Goal: Task Accomplishment & Management: Manage account settings

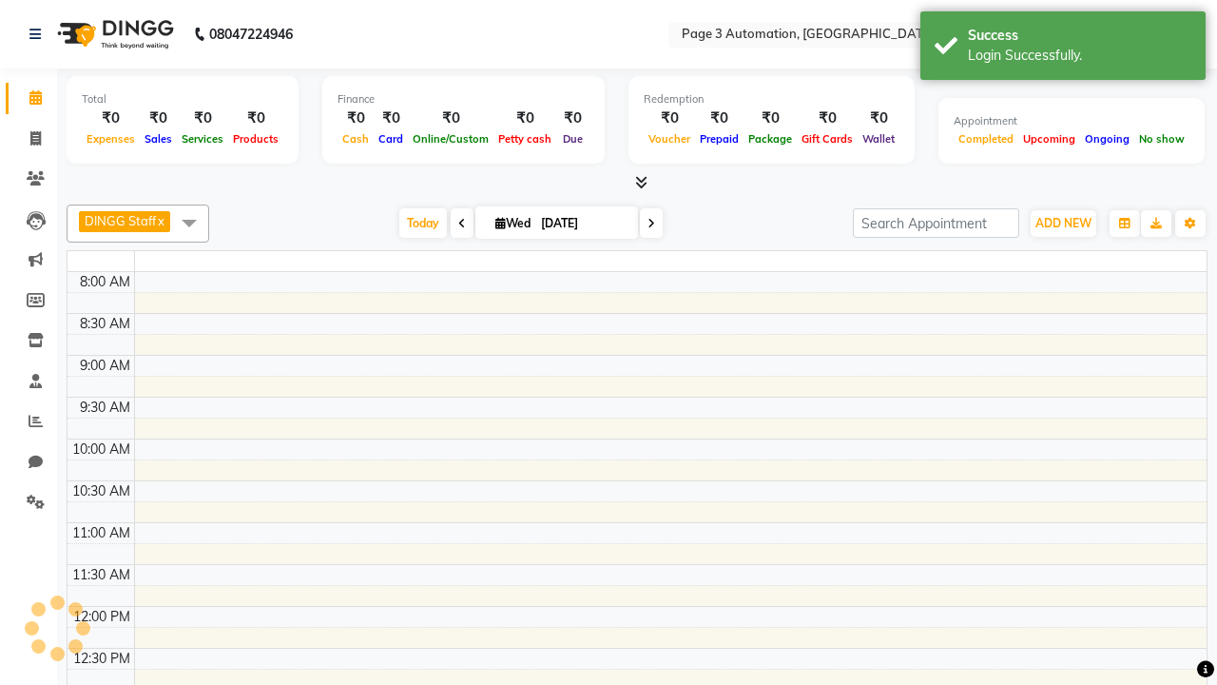
select select "en"
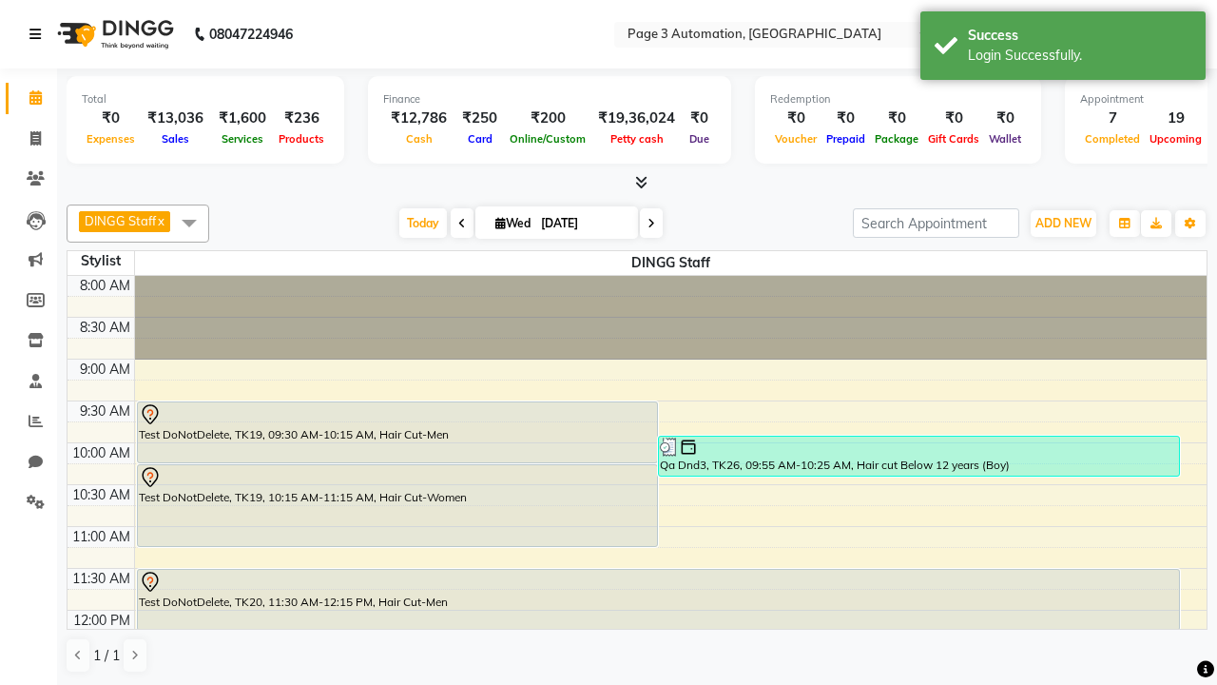
click at [39, 34] on icon at bounding box center [34, 34] width 11 height 13
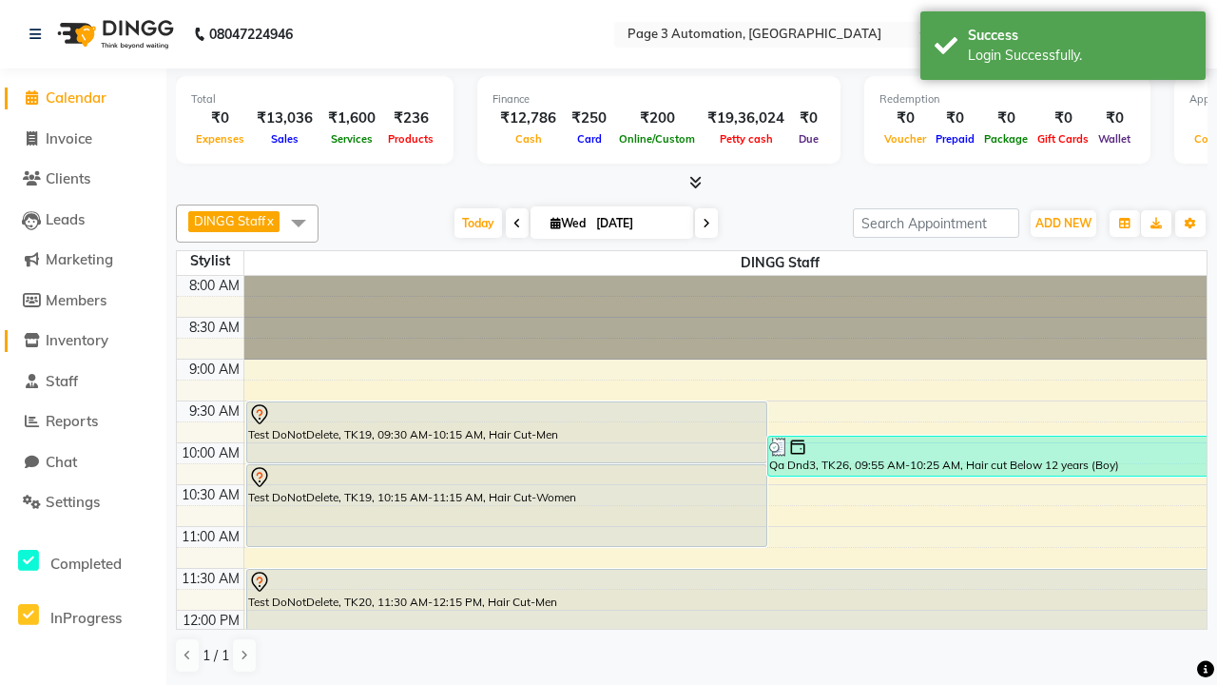
click at [83, 340] on span "Inventory" at bounding box center [77, 340] width 63 height 18
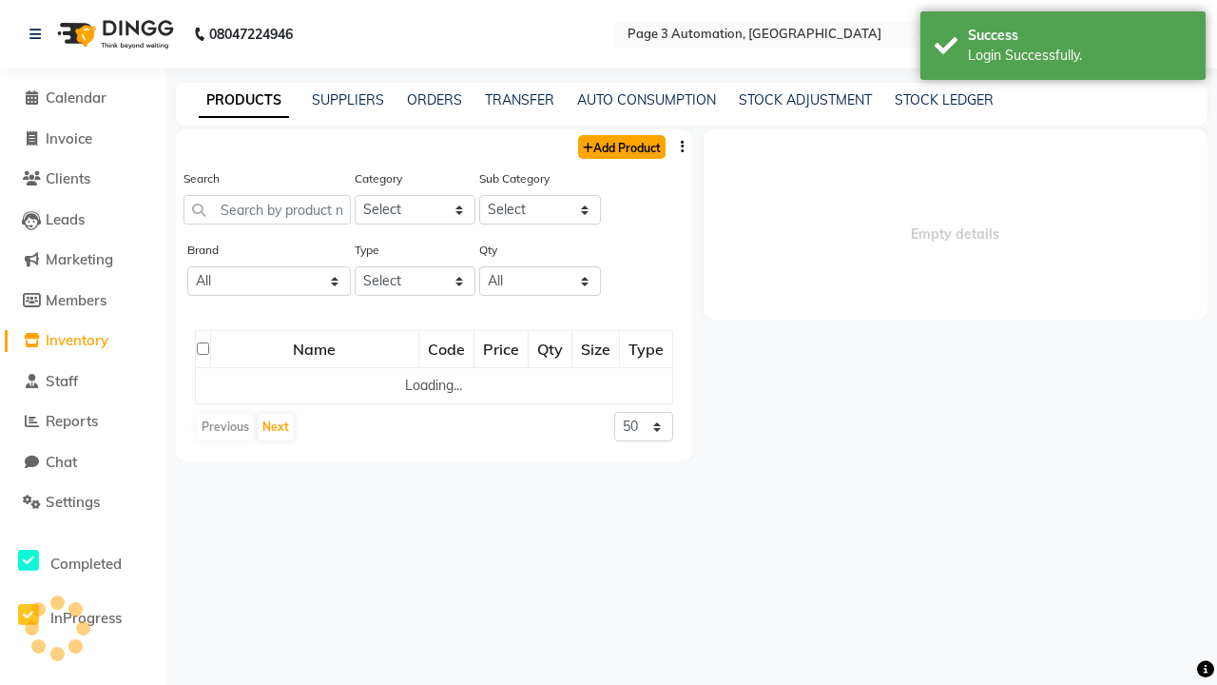
click at [620, 146] on link "Add Product" at bounding box center [621, 147] width 87 height 24
select select "true"
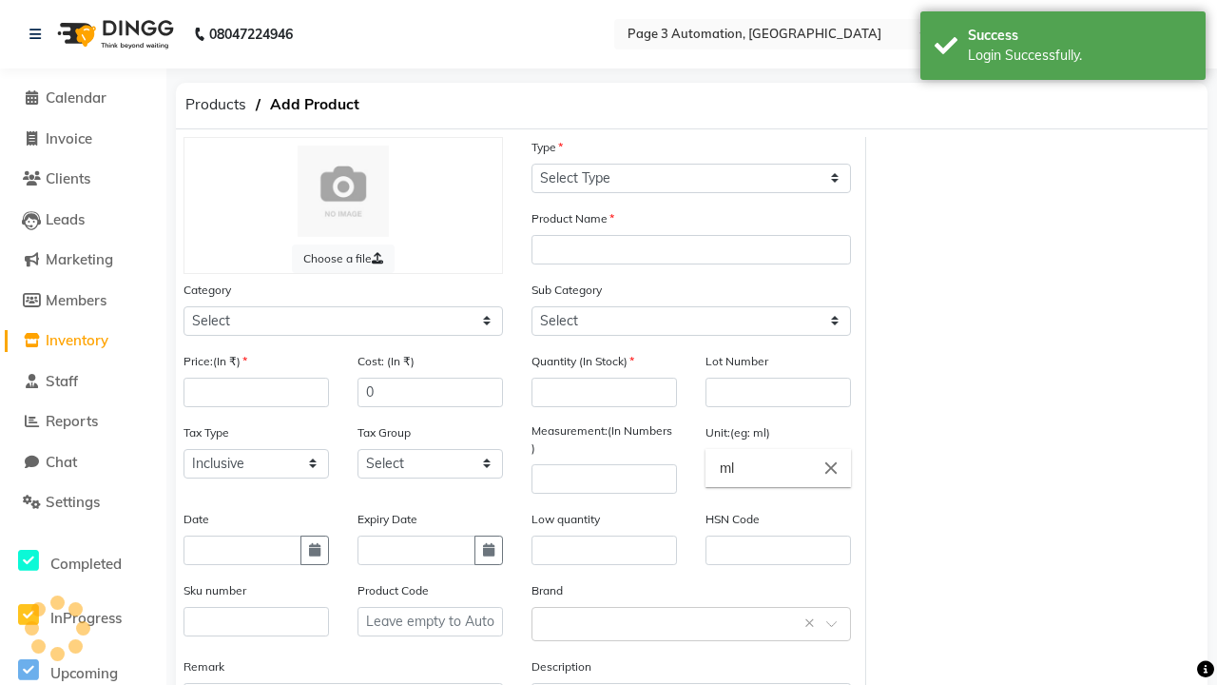
select select "R"
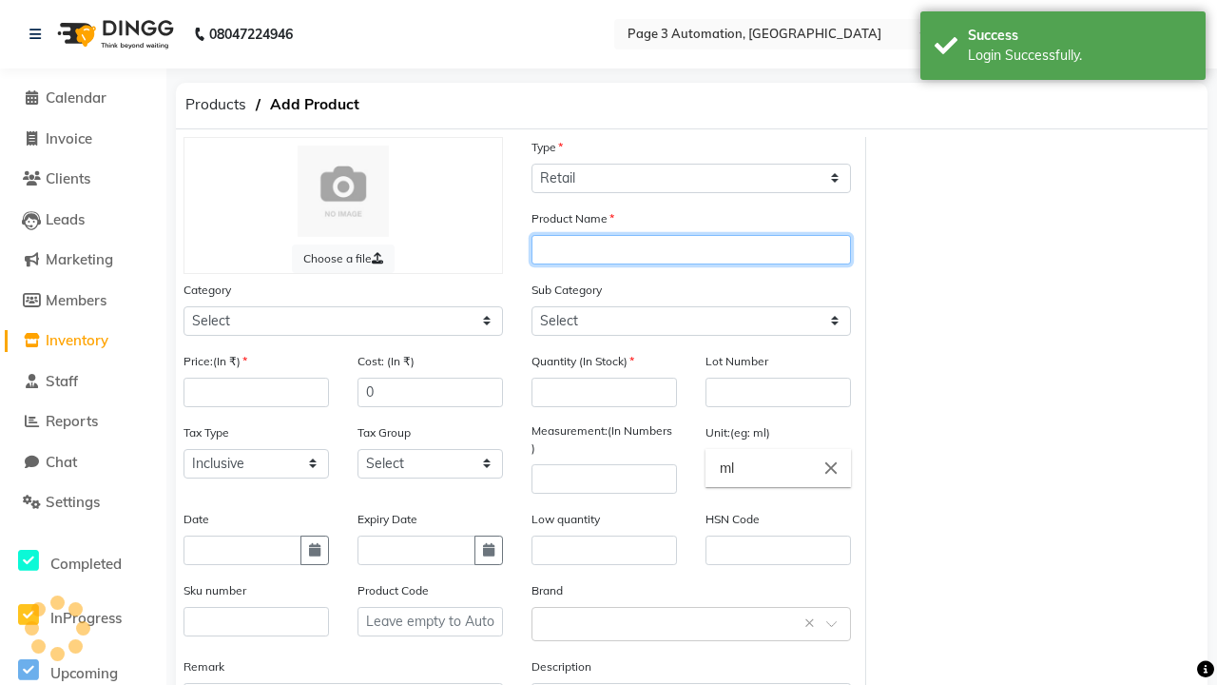
type input "Automation Product AAwqb"
select select "41401000"
select select "41401002"
type input "Automation Product AAwqb"
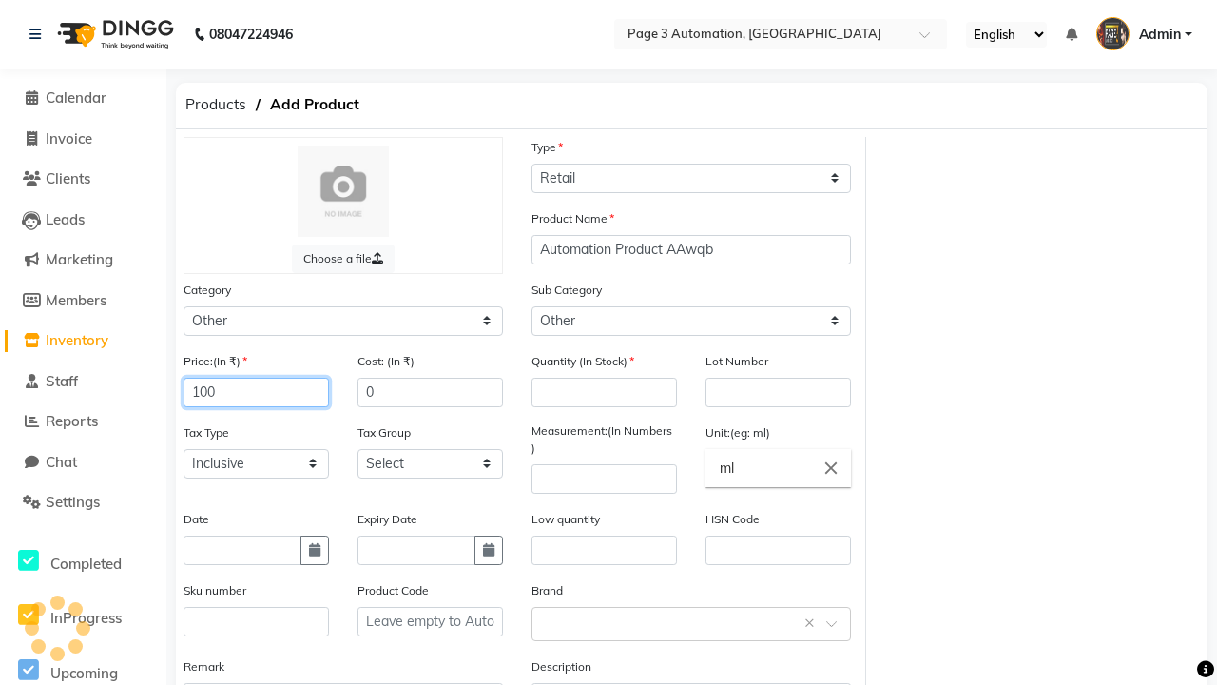
type input "100"
type input "150"
type input "1"
type input "1000"
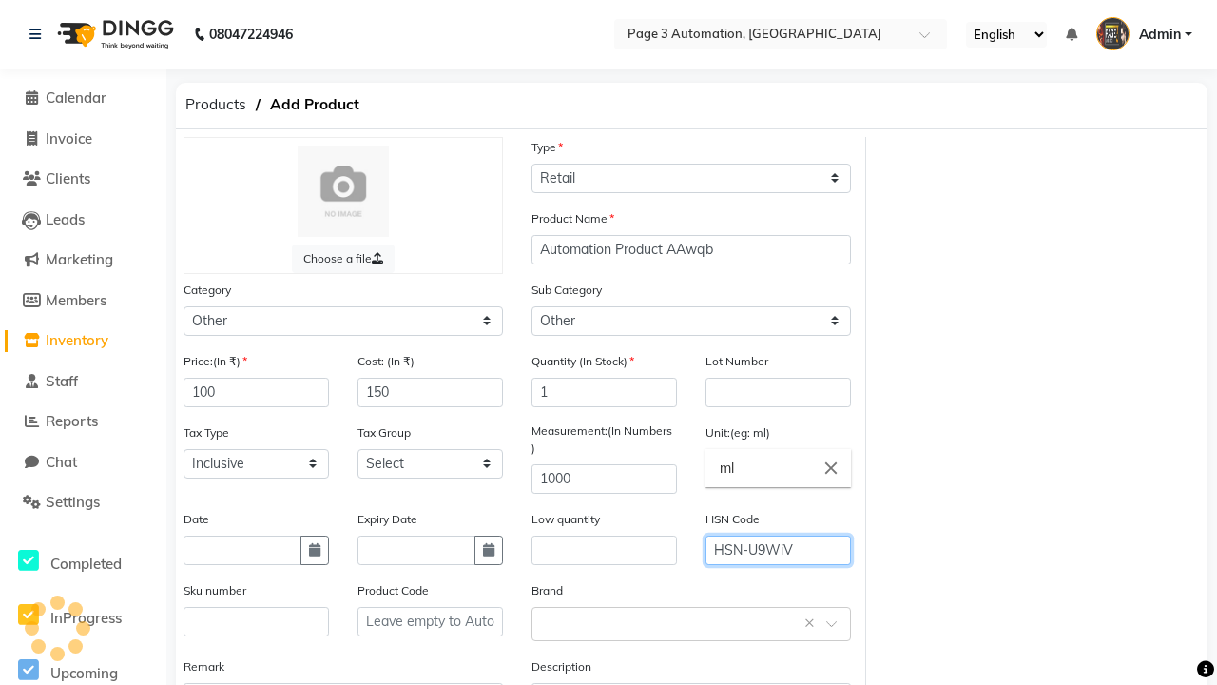
type input "HSN-U9WiV"
type textarea "This Product is Created by Automation"
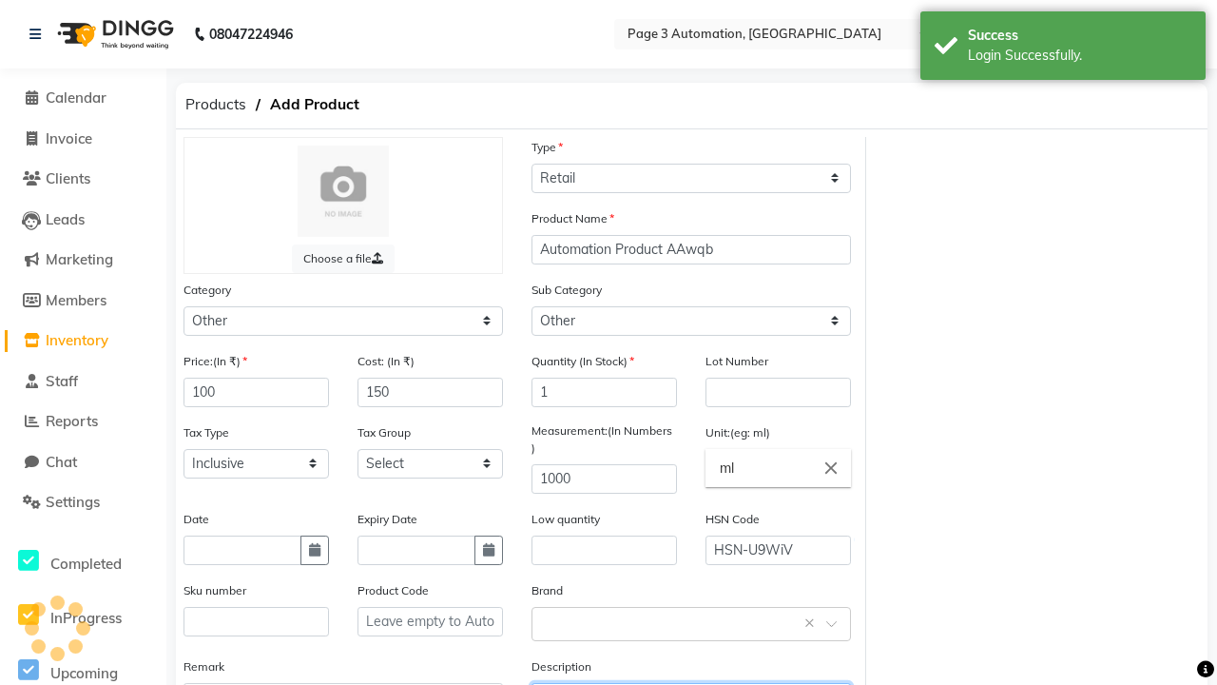
scroll to position [21, 0]
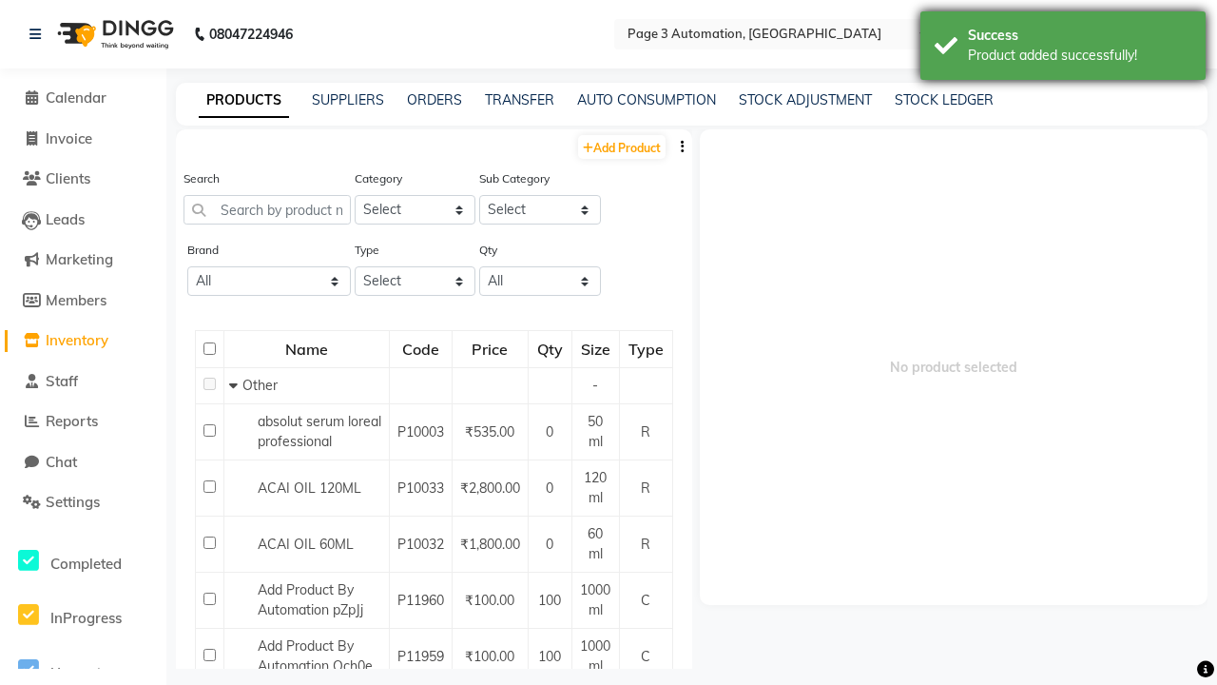
click at [1063, 48] on div "Product added successfully!" at bounding box center [1079, 56] width 223 height 20
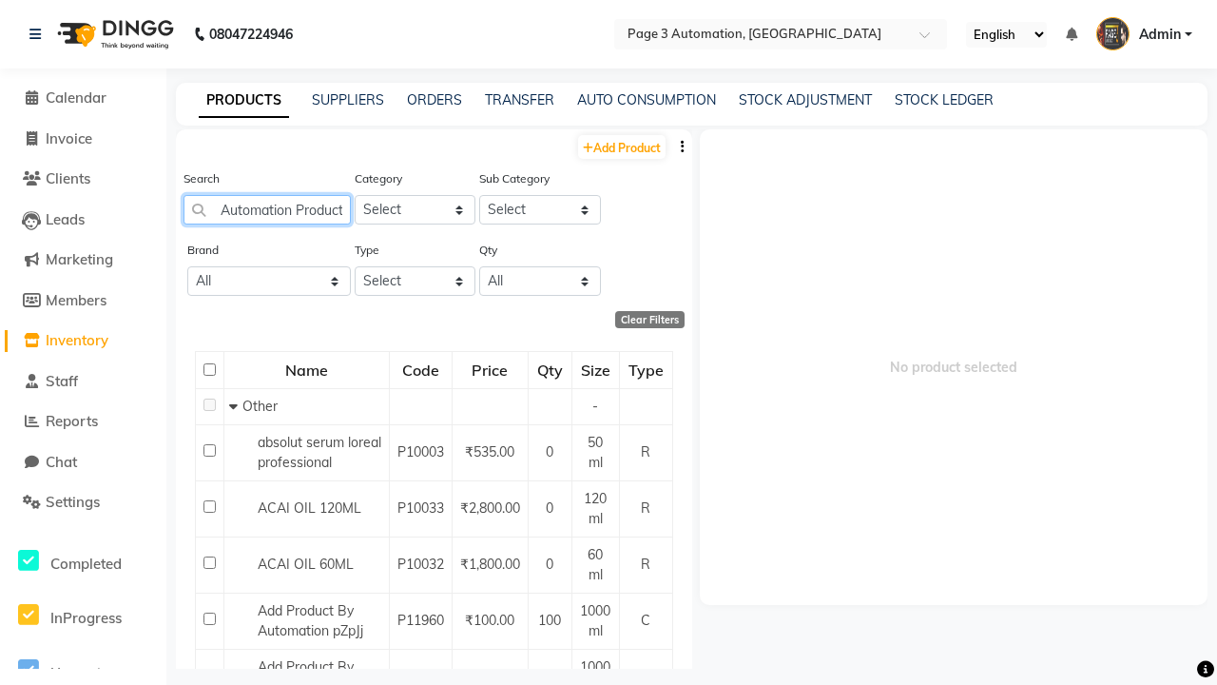
type input "Automation Product AAwqb"
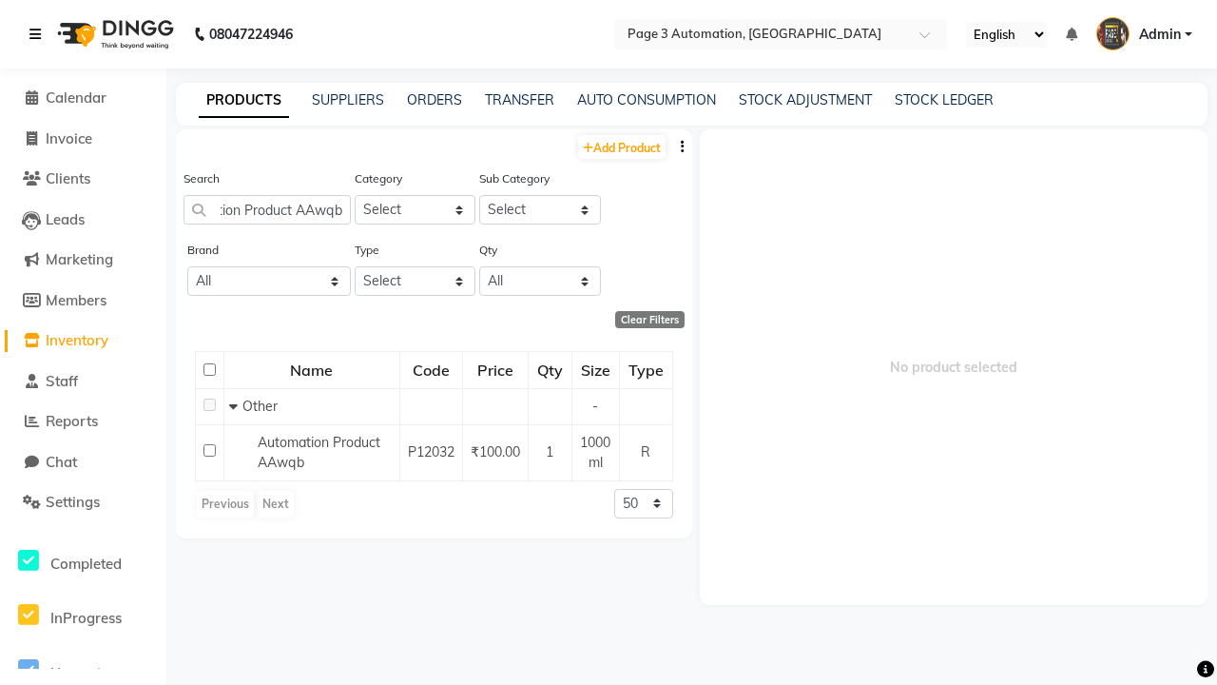
click at [39, 34] on icon at bounding box center [34, 34] width 11 height 13
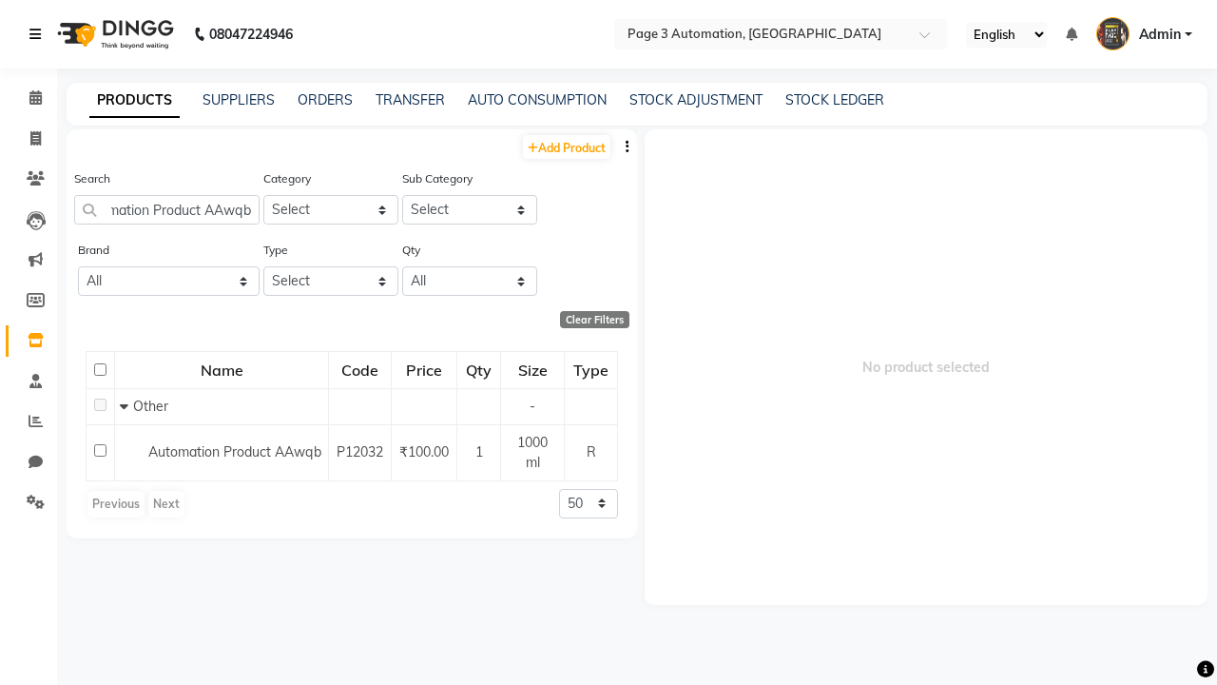
scroll to position [0, 0]
click at [29, 138] on span at bounding box center [35, 139] width 33 height 22
select select "service"
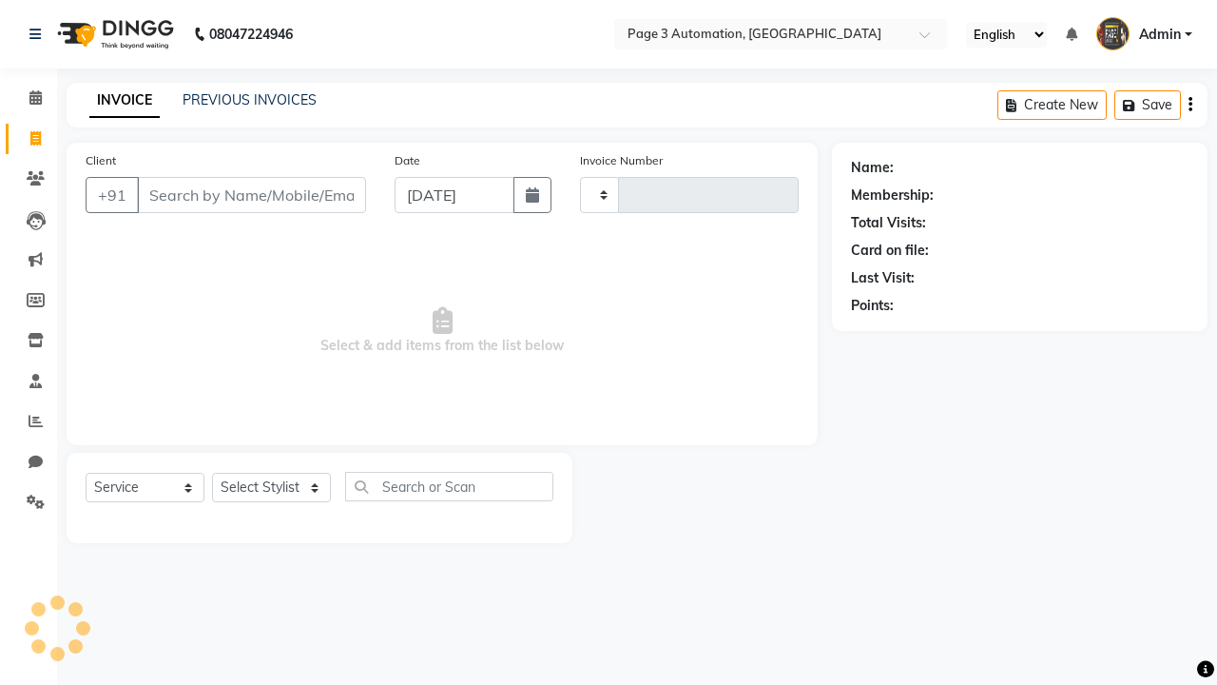
type input "10053"
select select "2774"
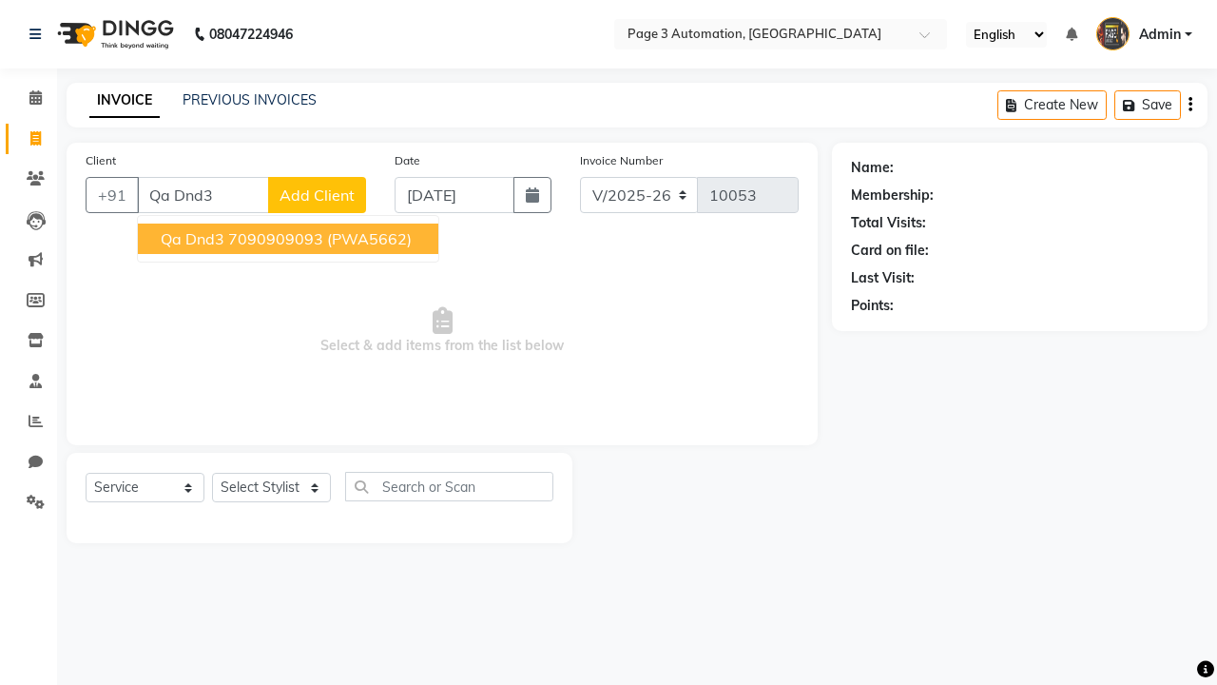
click at [290, 239] on ngb-highlight "7090909093" at bounding box center [275, 238] width 95 height 19
type input "7090909093"
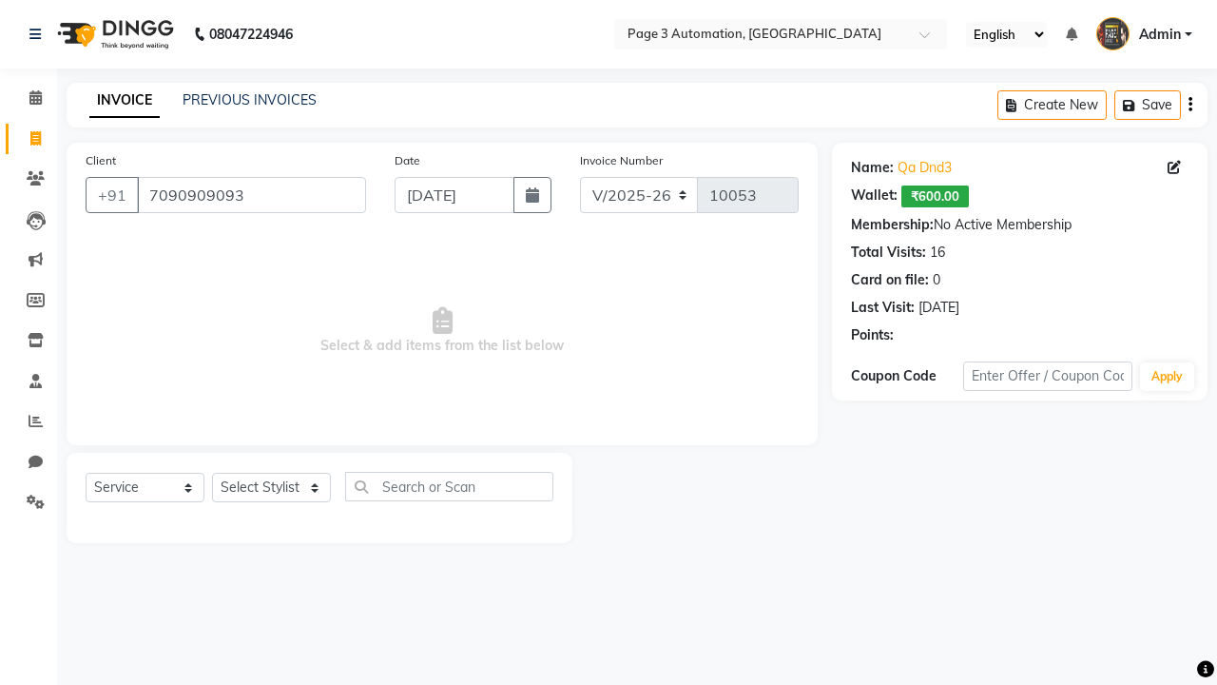
select select "product"
select select "71572"
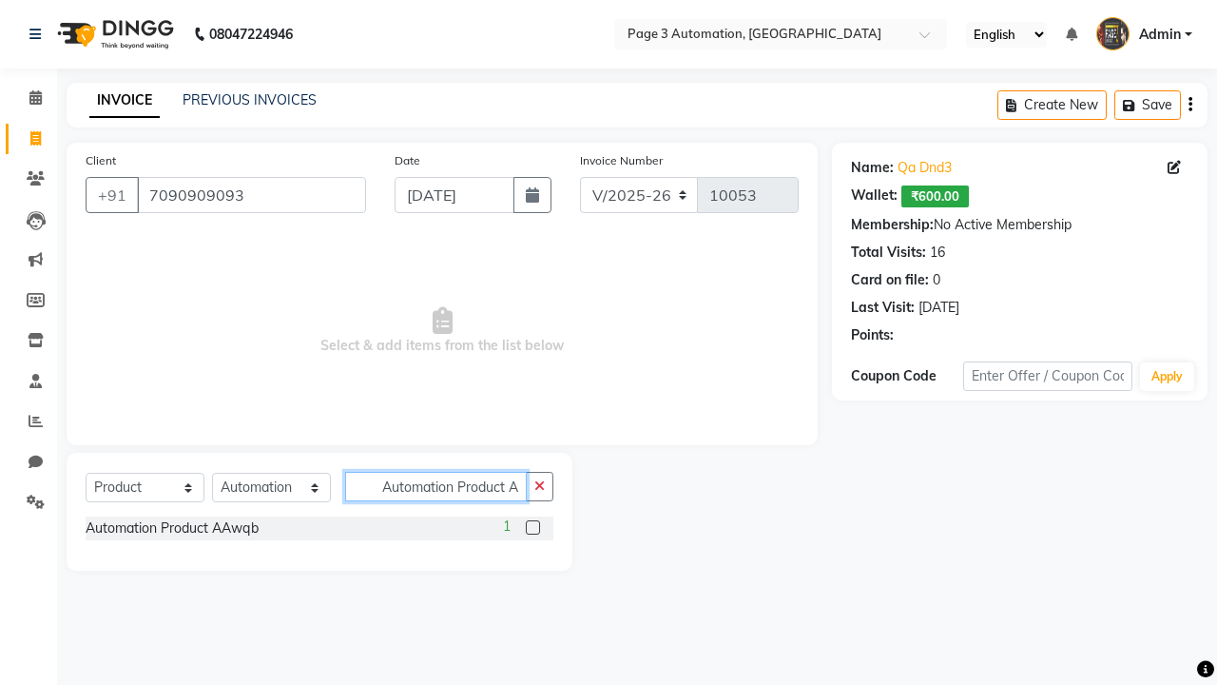
scroll to position [0, 10]
type input "Automation Product AAwqb"
click at [532, 527] on label at bounding box center [533, 527] width 14 height 14
click at [532, 527] on input "checkbox" at bounding box center [532, 528] width 12 height 12
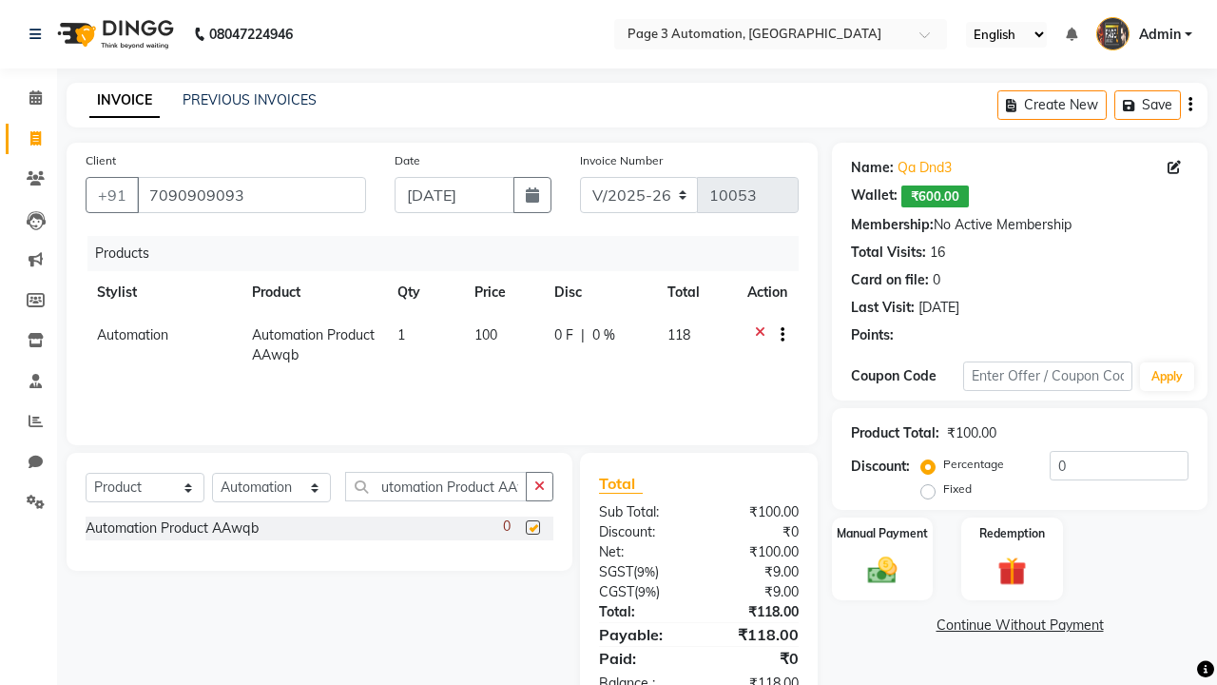
scroll to position [0, 0]
checkbox input "false"
click at [882, 532] on label "Manual Payment" at bounding box center [882, 532] width 95 height 18
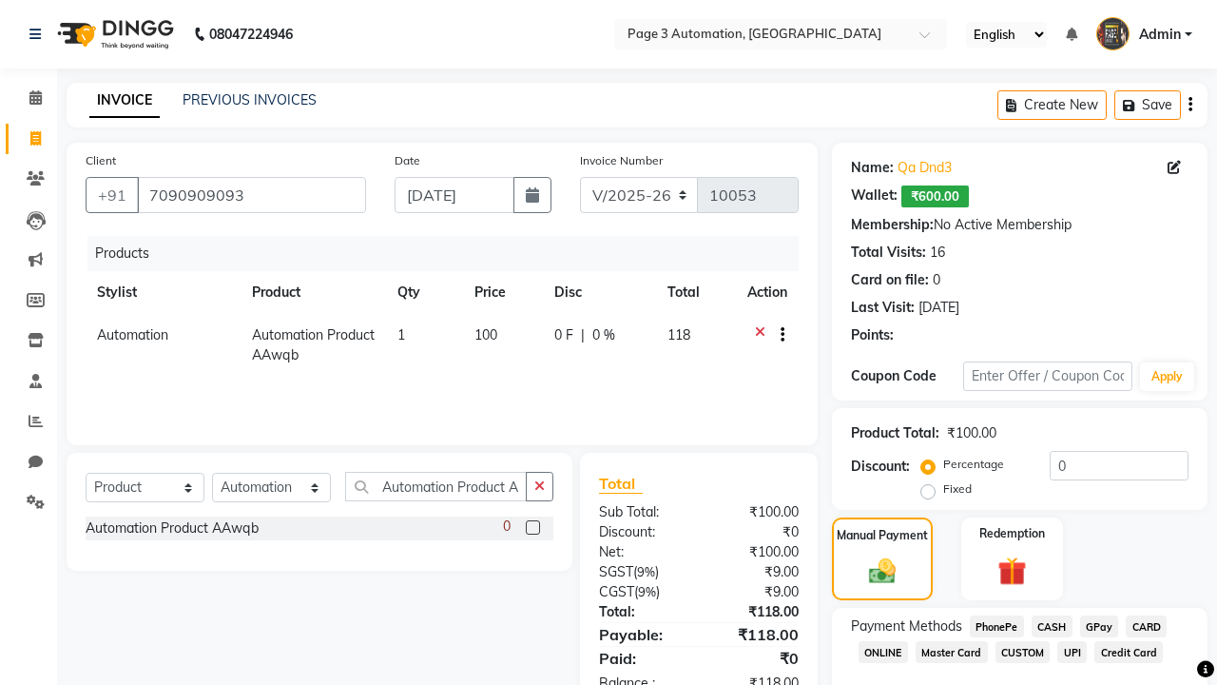
click at [1146, 626] on span "CARD" at bounding box center [1146, 626] width 41 height 22
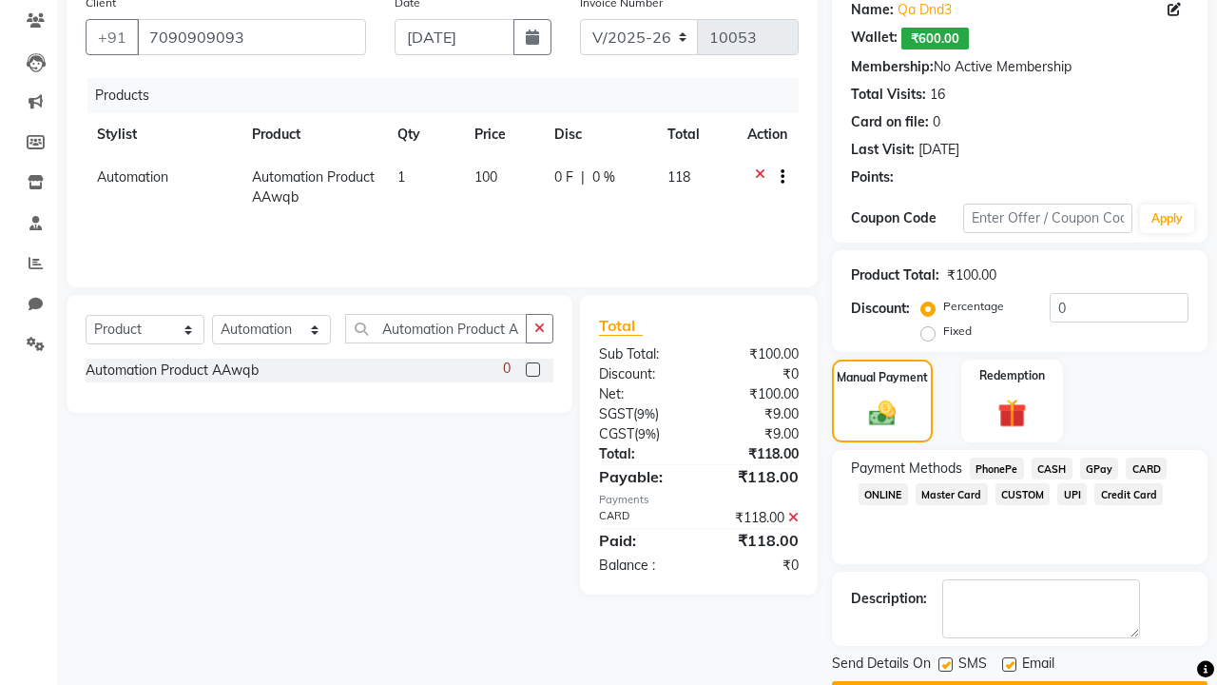
click at [945, 664] on label at bounding box center [945, 664] width 14 height 14
click at [945, 664] on input "checkbox" at bounding box center [944, 665] width 12 height 12
checkbox input "false"
click at [1009, 664] on label at bounding box center [1009, 664] width 14 height 14
click at [1009, 664] on input "checkbox" at bounding box center [1008, 665] width 12 height 12
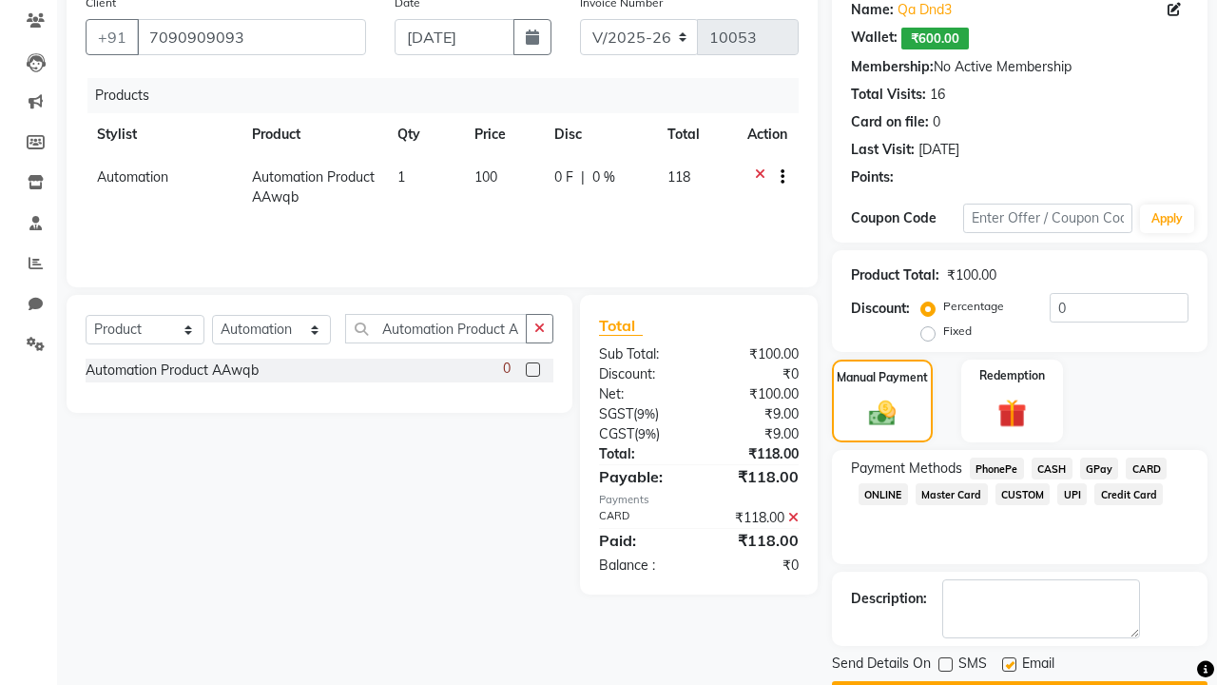
checkbox input "false"
click at [1019, 681] on button "Checkout" at bounding box center [1020, 695] width 376 height 29
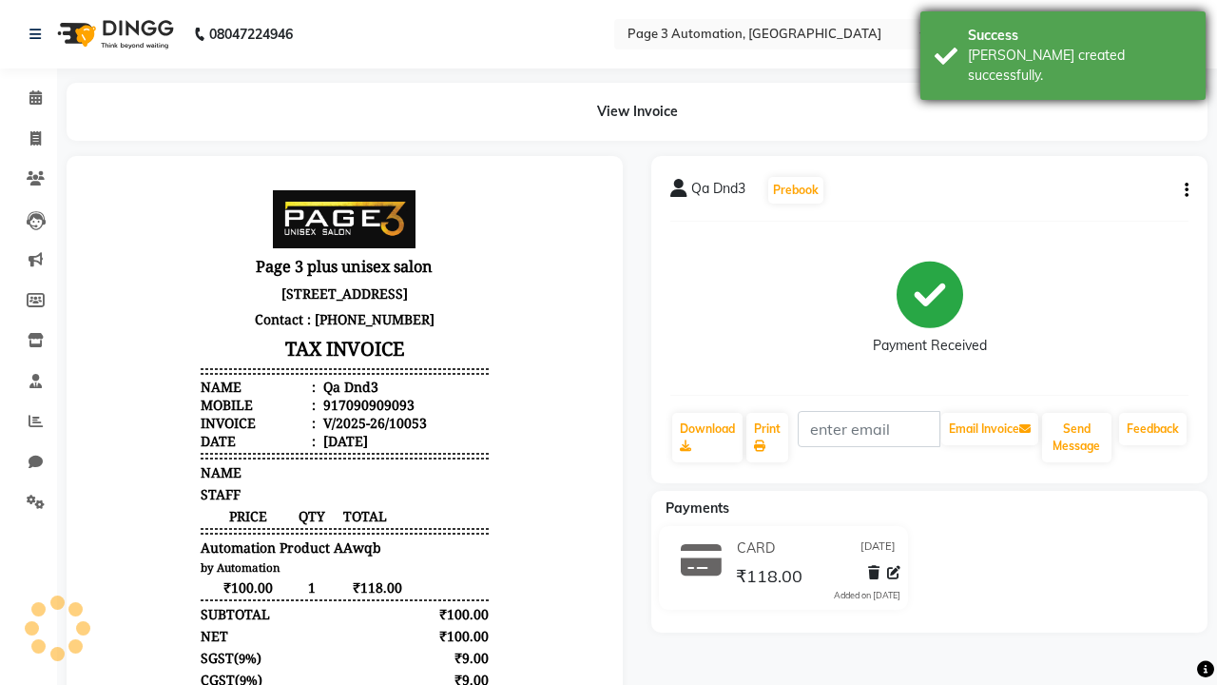
click at [1063, 48] on div "[PERSON_NAME] created successfully." at bounding box center [1079, 66] width 223 height 40
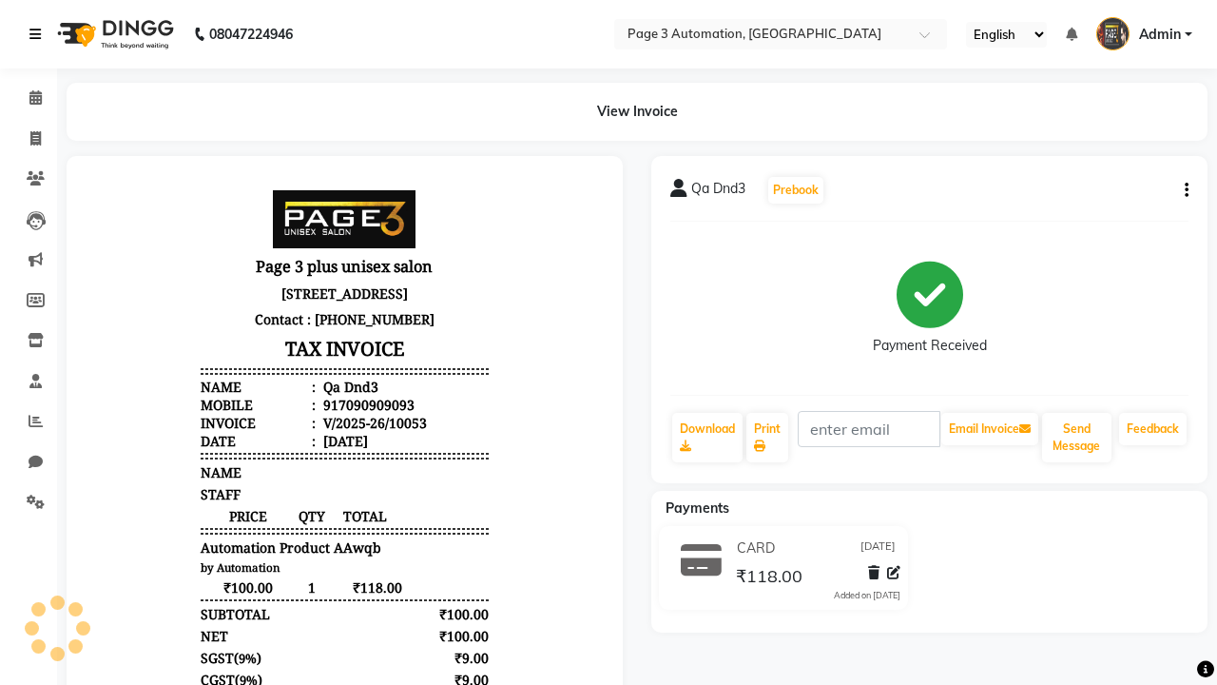
click at [39, 34] on icon at bounding box center [34, 34] width 11 height 13
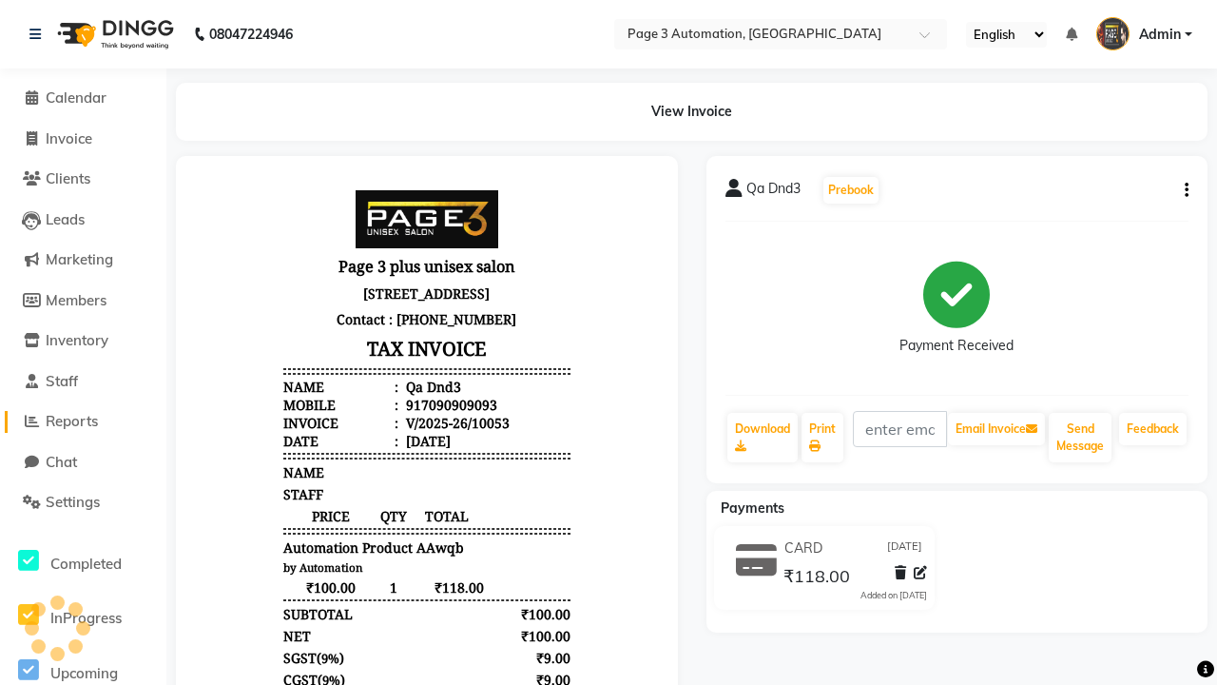
click at [83, 421] on span "Reports" at bounding box center [72, 421] width 52 height 18
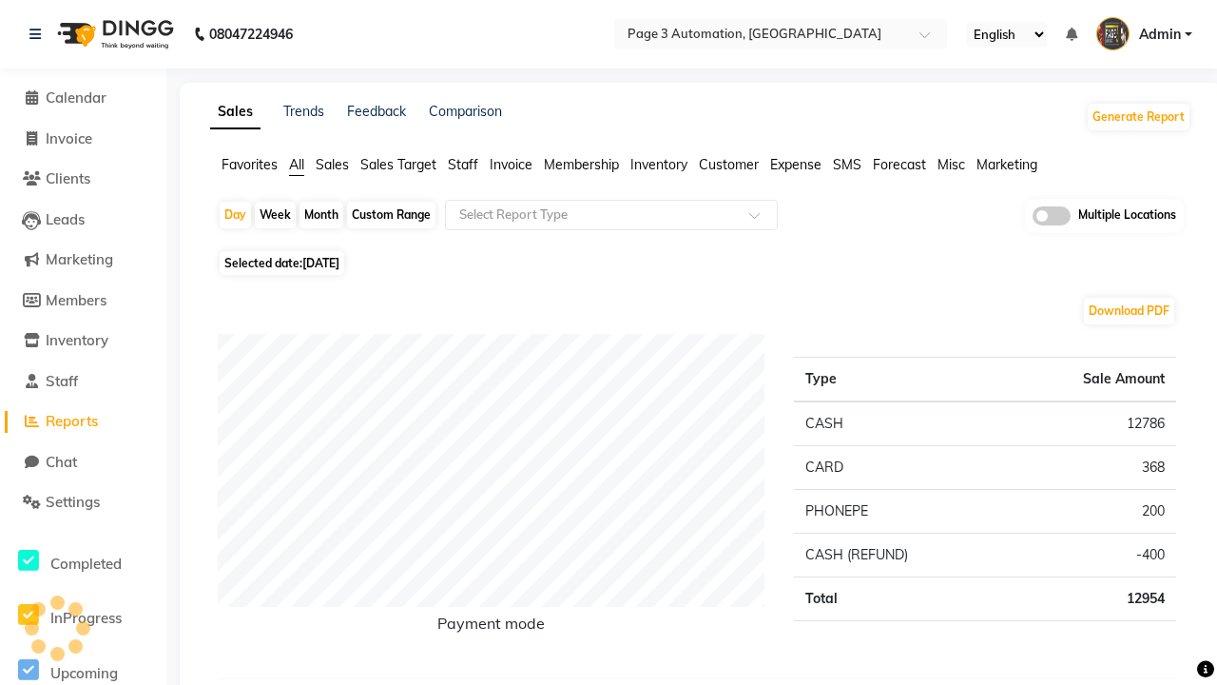
type input "Invoice tax report (Products only)"
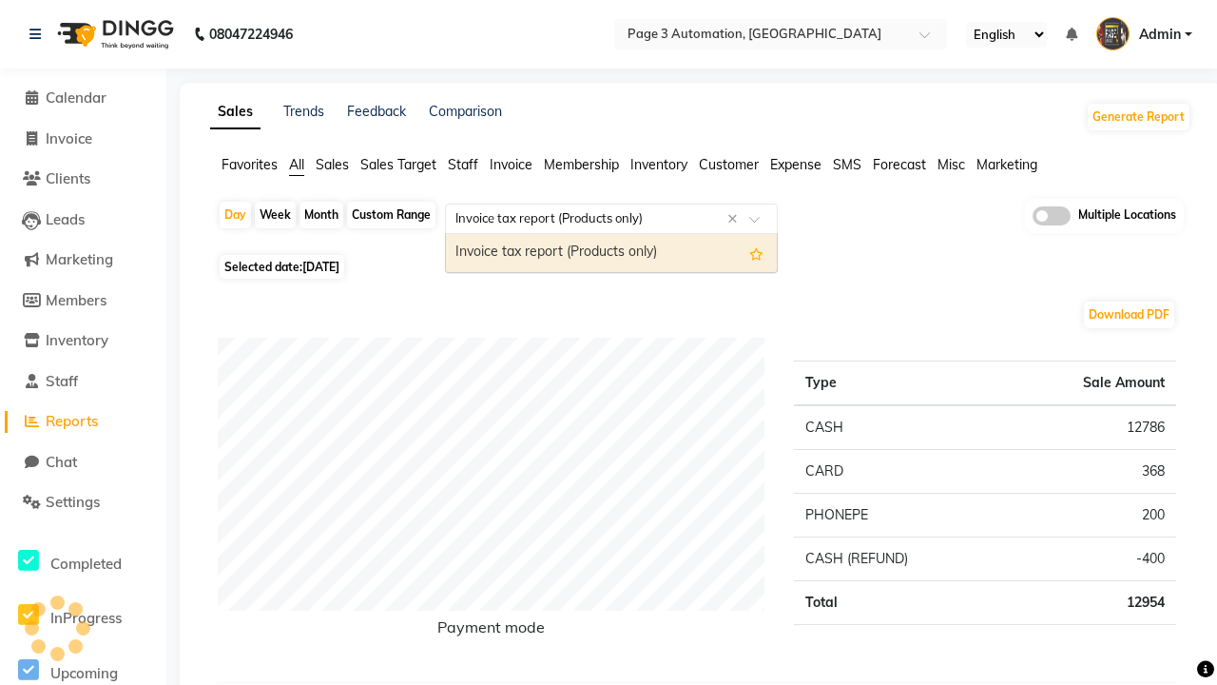
click at [611, 253] on div "Invoice tax report (Products only)" at bounding box center [611, 253] width 331 height 38
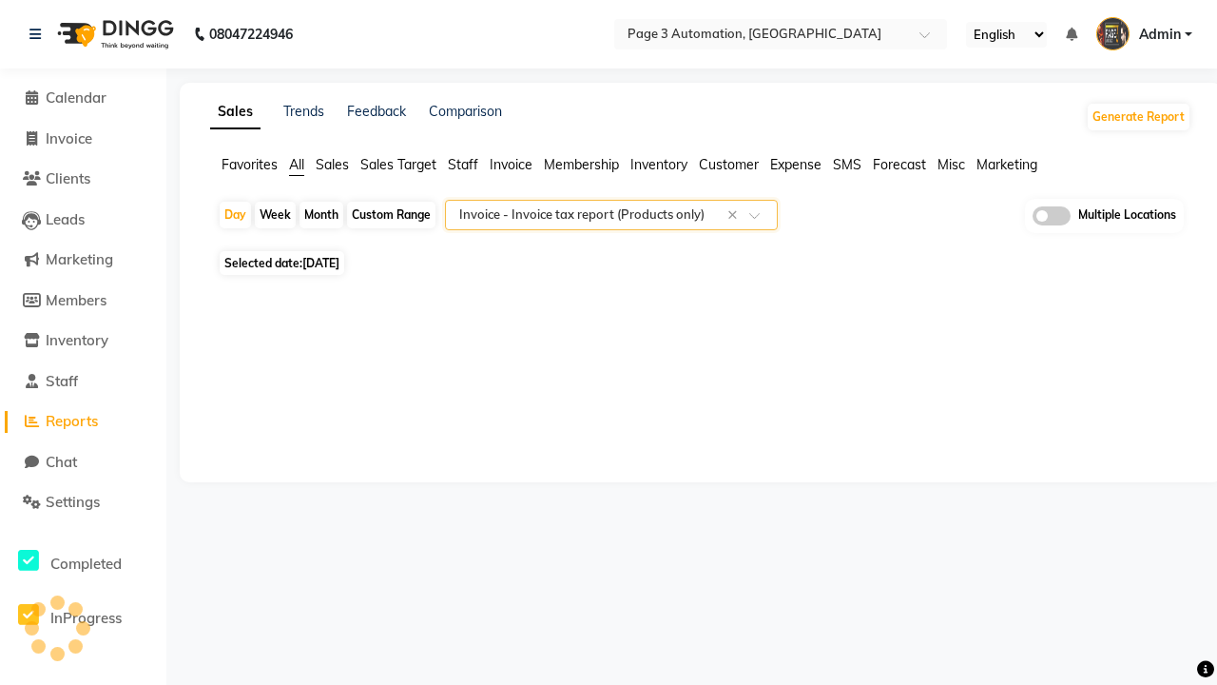
select select "full_report"
select select "csv"
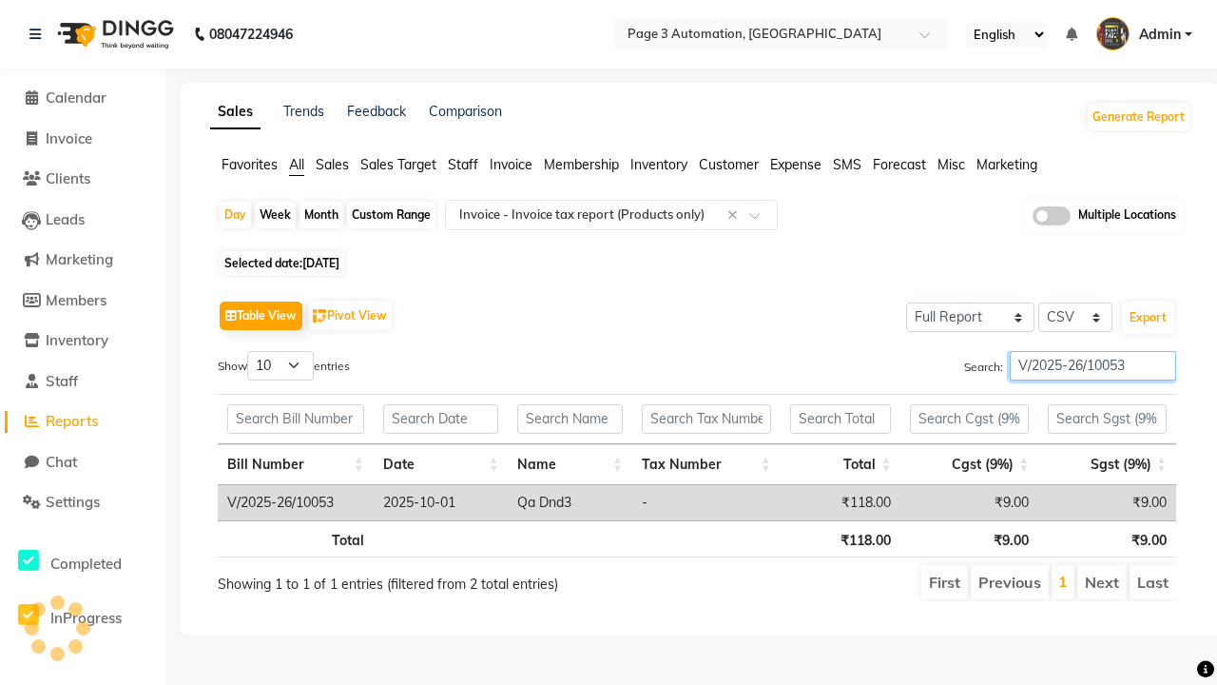
type input "V/2025-26/10053"
type input "Tax detail invoice"
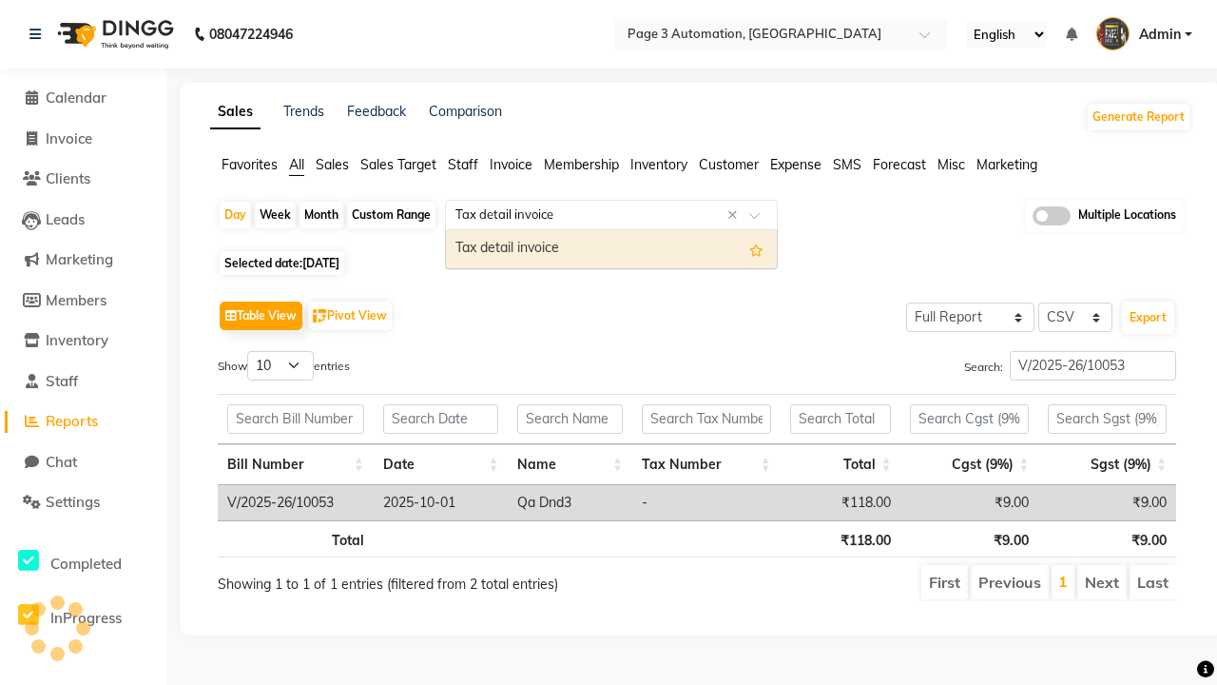
click at [611, 248] on div "Tax detail invoice" at bounding box center [611, 249] width 331 height 38
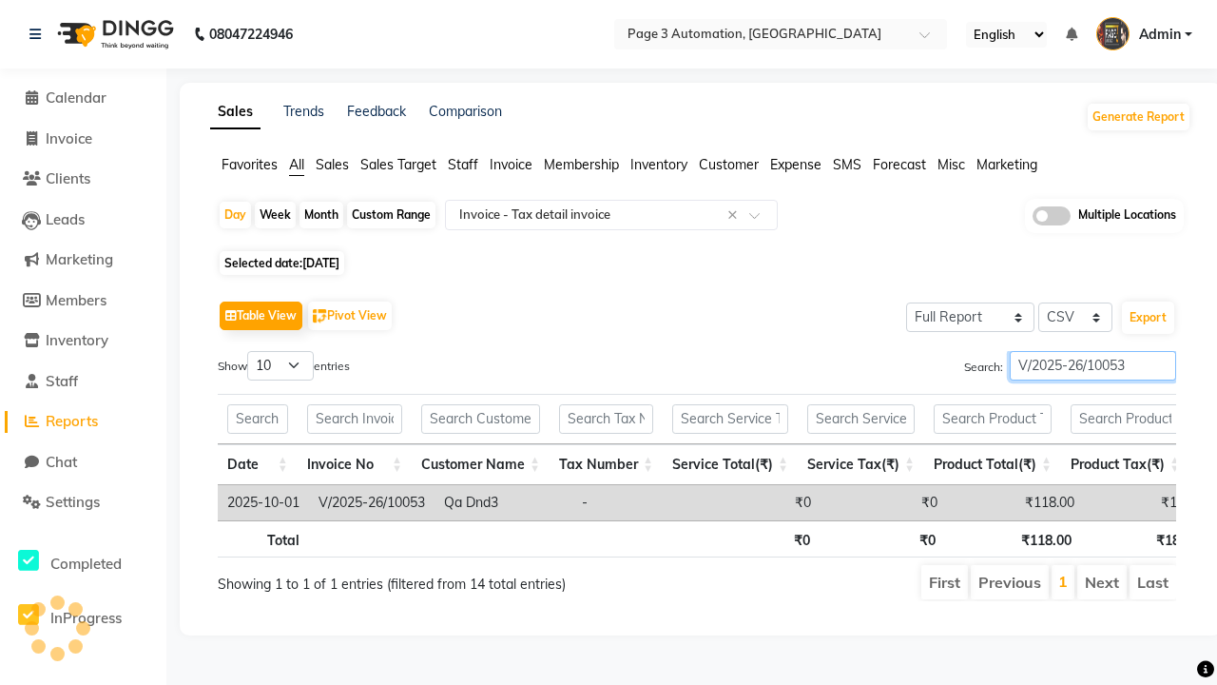
type input "V/2025-26/10053"
type input "Invoice Item wise"
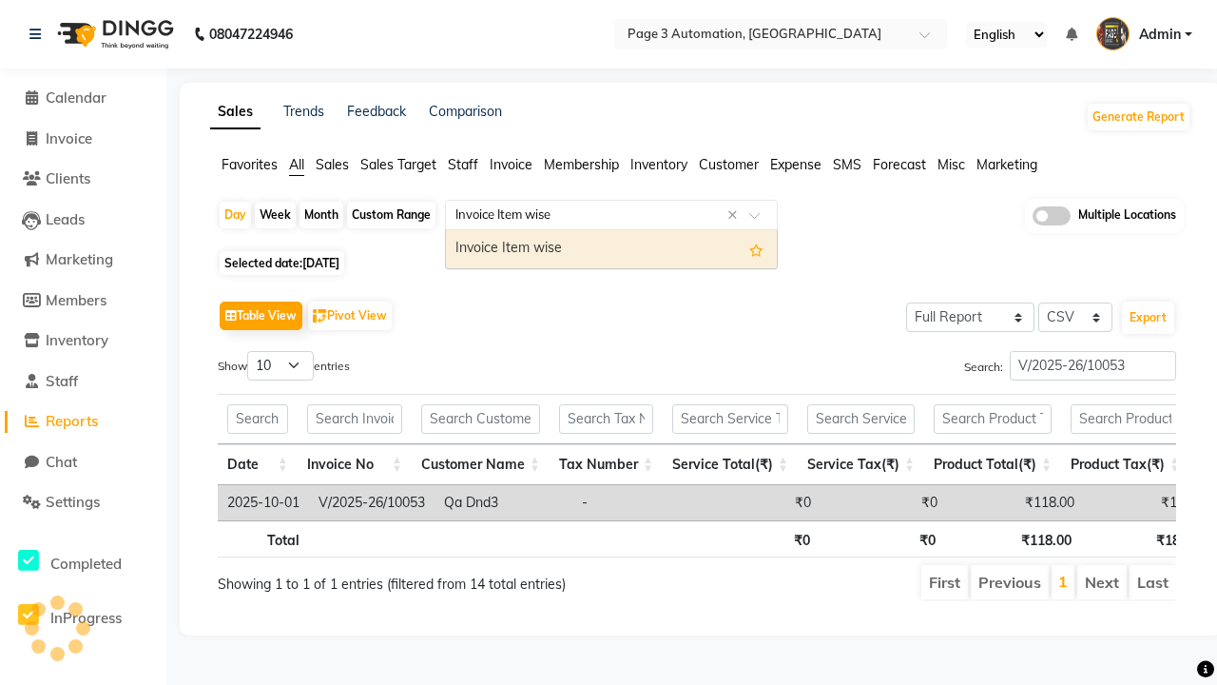
click at [611, 248] on div "Invoice Item wise" at bounding box center [611, 249] width 331 height 38
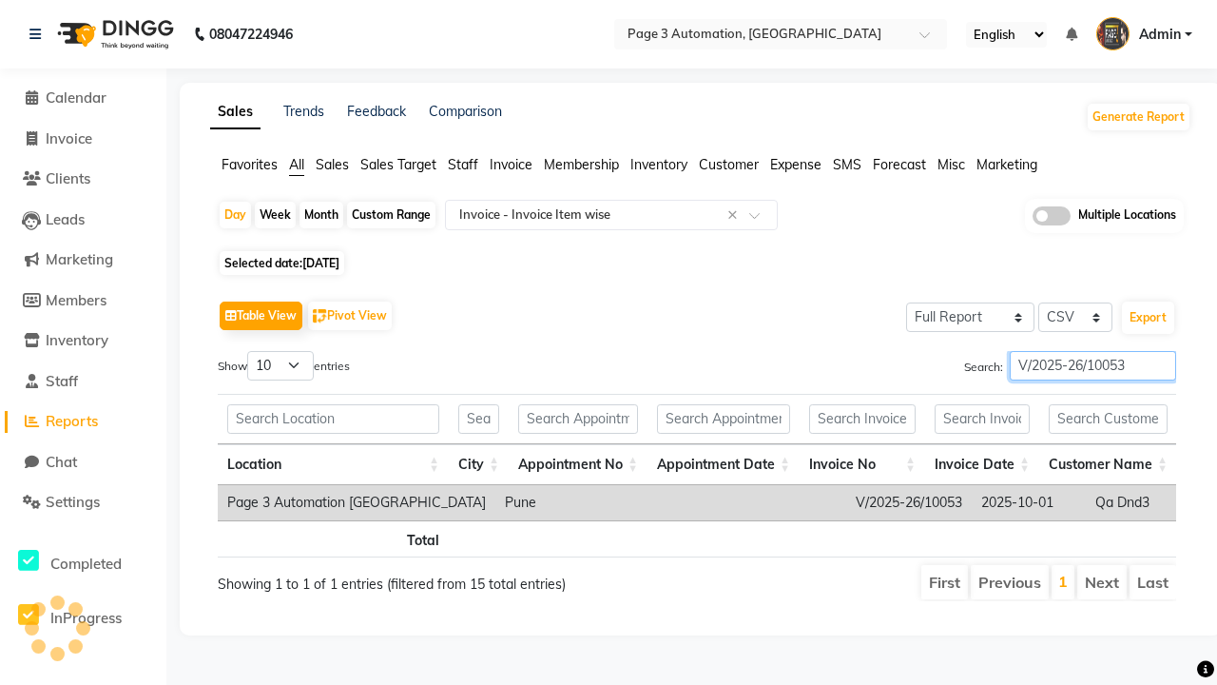
type input "V/2025-26/10053"
type input "GST Report"
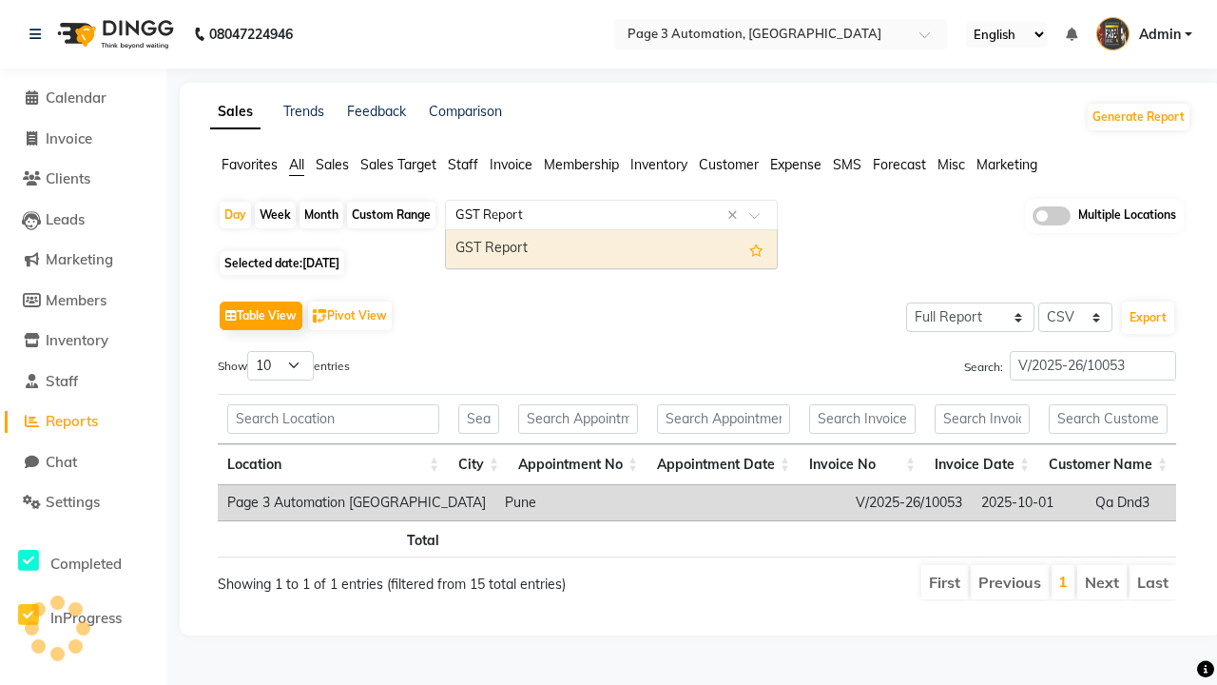
click at [611, 248] on div "GST Report" at bounding box center [611, 249] width 331 height 38
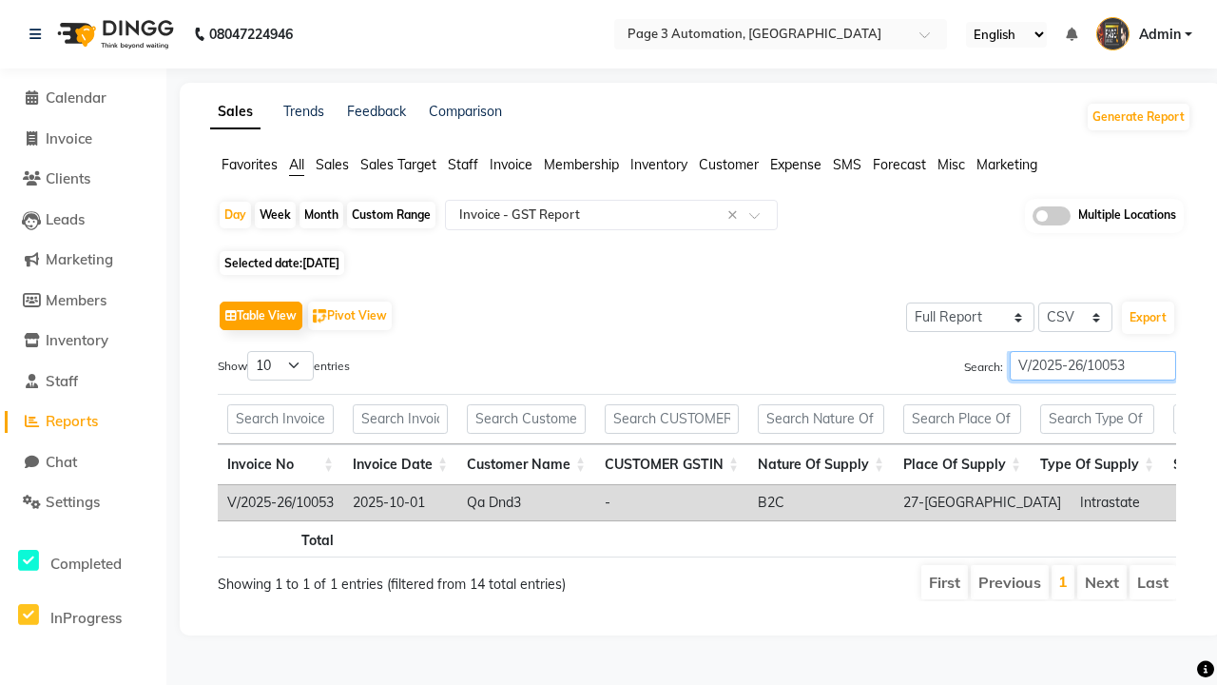
type input "V/2025-26/10053"
type input "HSN/SAC Code wise tax report"
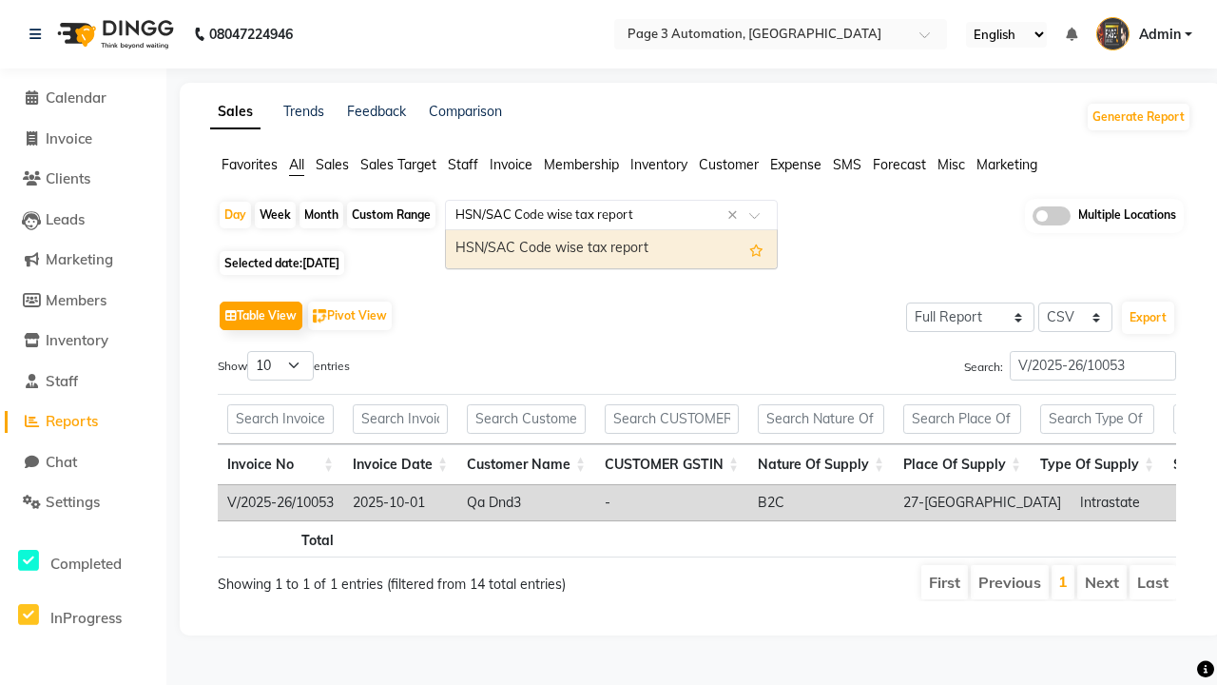
click at [611, 248] on div "HSN/SAC Code wise tax report" at bounding box center [611, 249] width 331 height 38
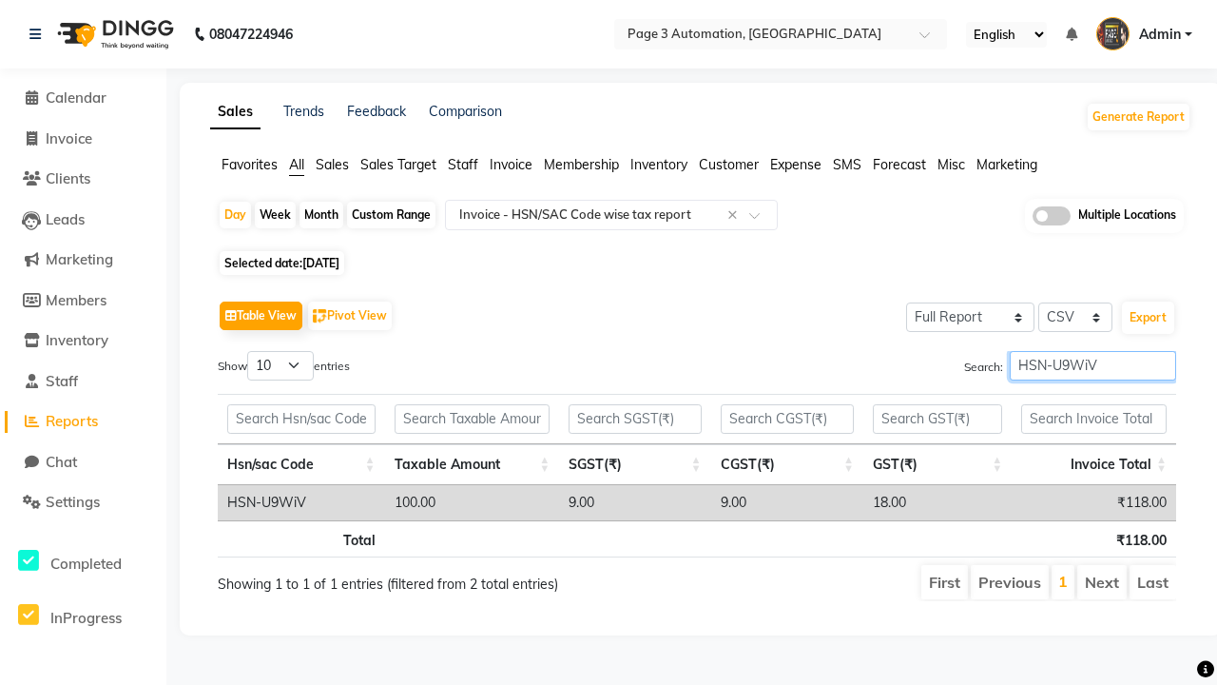
type input "HSN-U9WiV"
click at [39, 34] on icon at bounding box center [34, 34] width 11 height 13
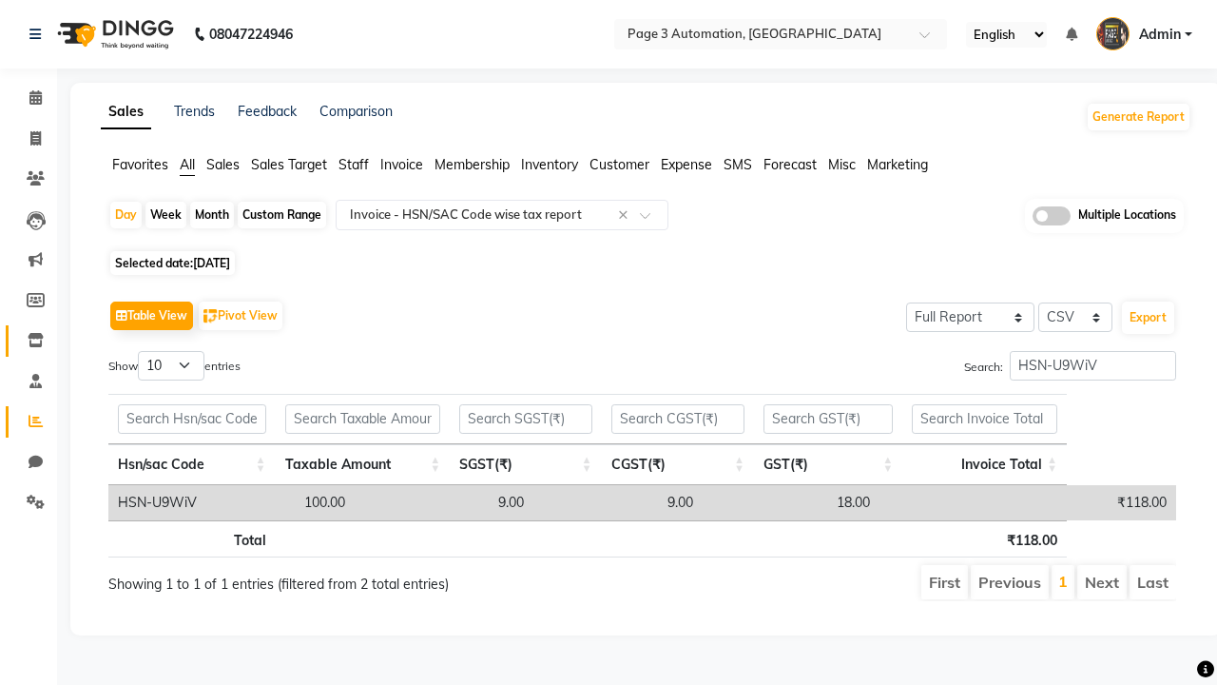
click at [29, 340] on icon at bounding box center [36, 340] width 16 height 14
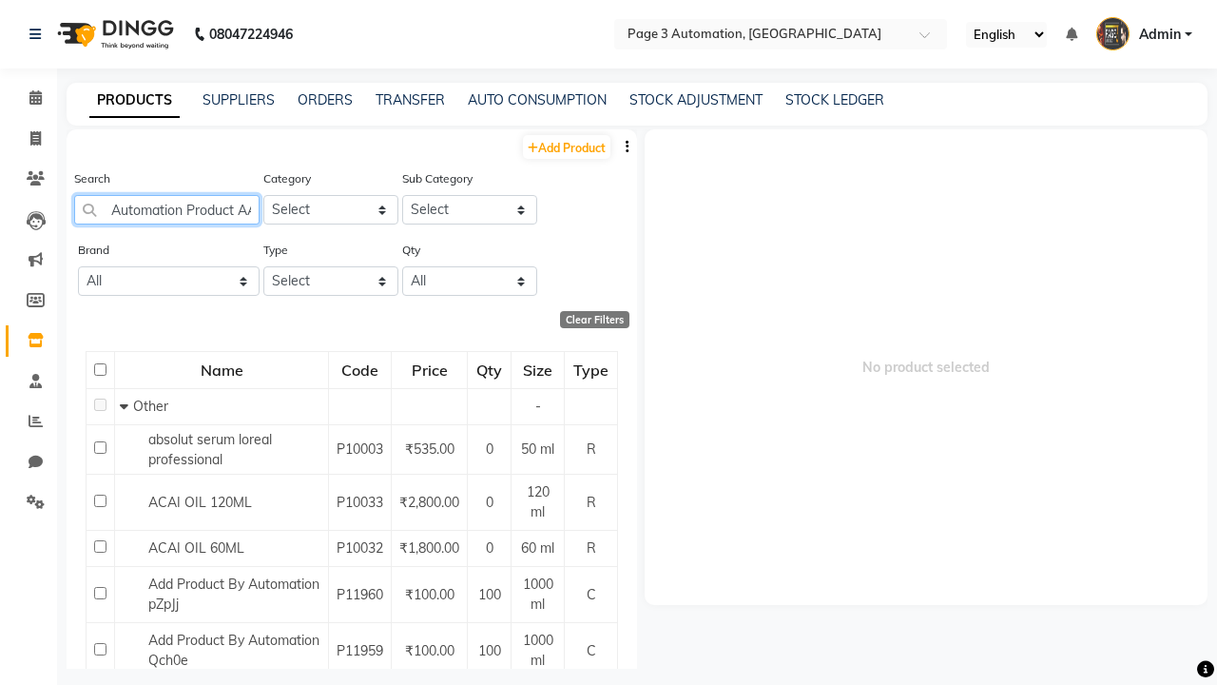
scroll to position [0, 33]
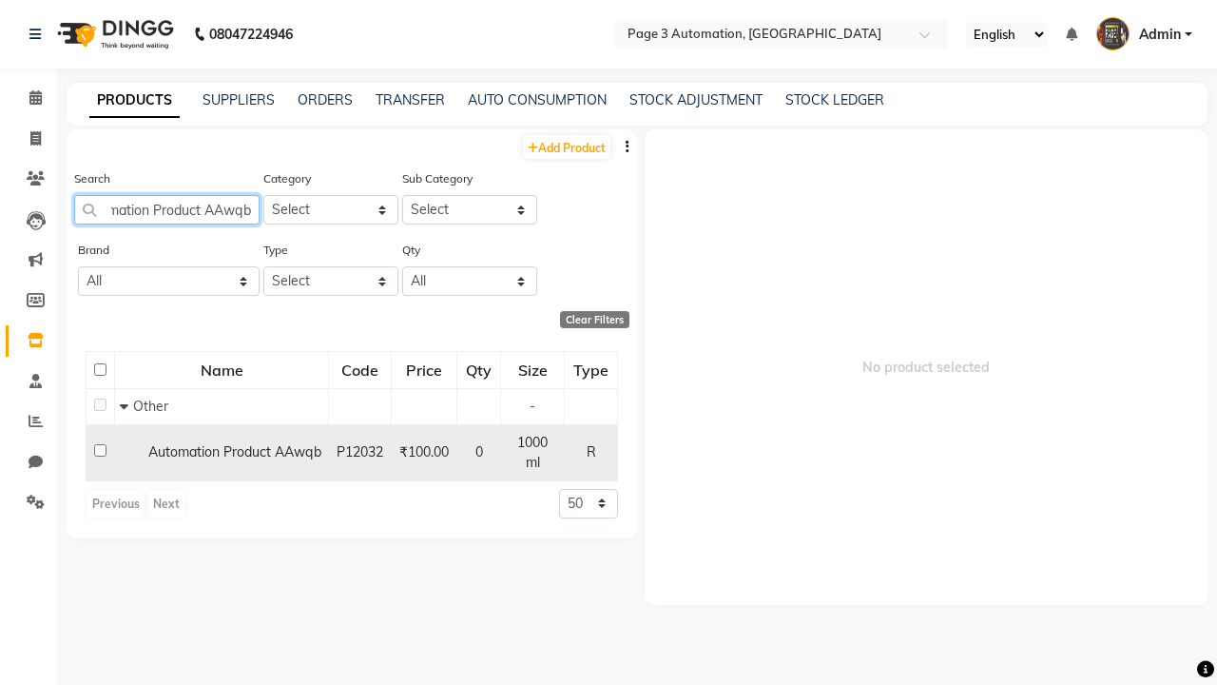
type input "Automation Product AAwqb"
click at [100, 444] on input "checkbox" at bounding box center [100, 450] width 12 height 12
checkbox input "true"
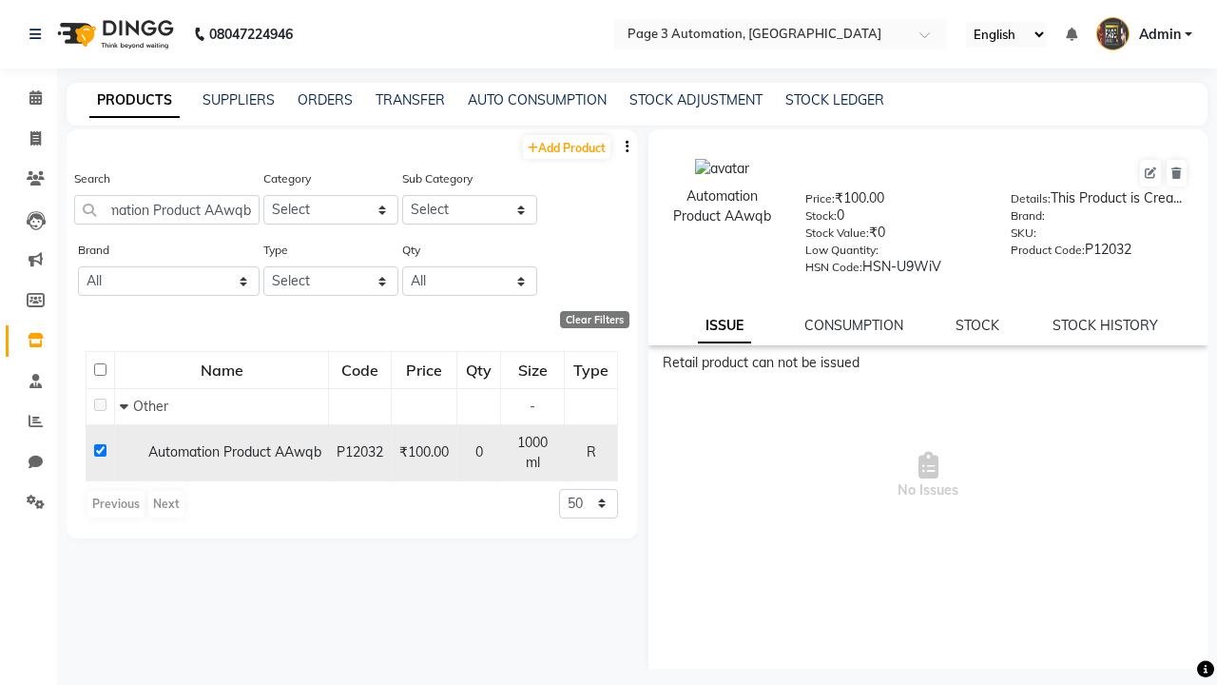
scroll to position [0, 0]
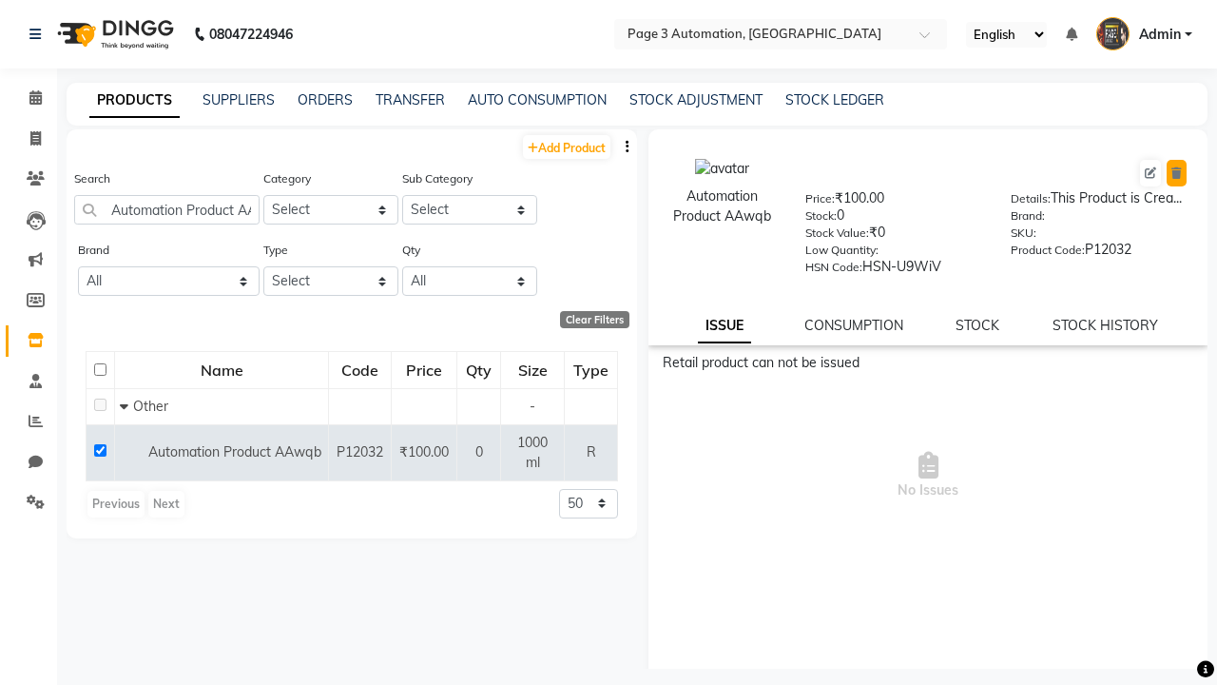
click at [1176, 173] on icon at bounding box center [1176, 172] width 10 height 11
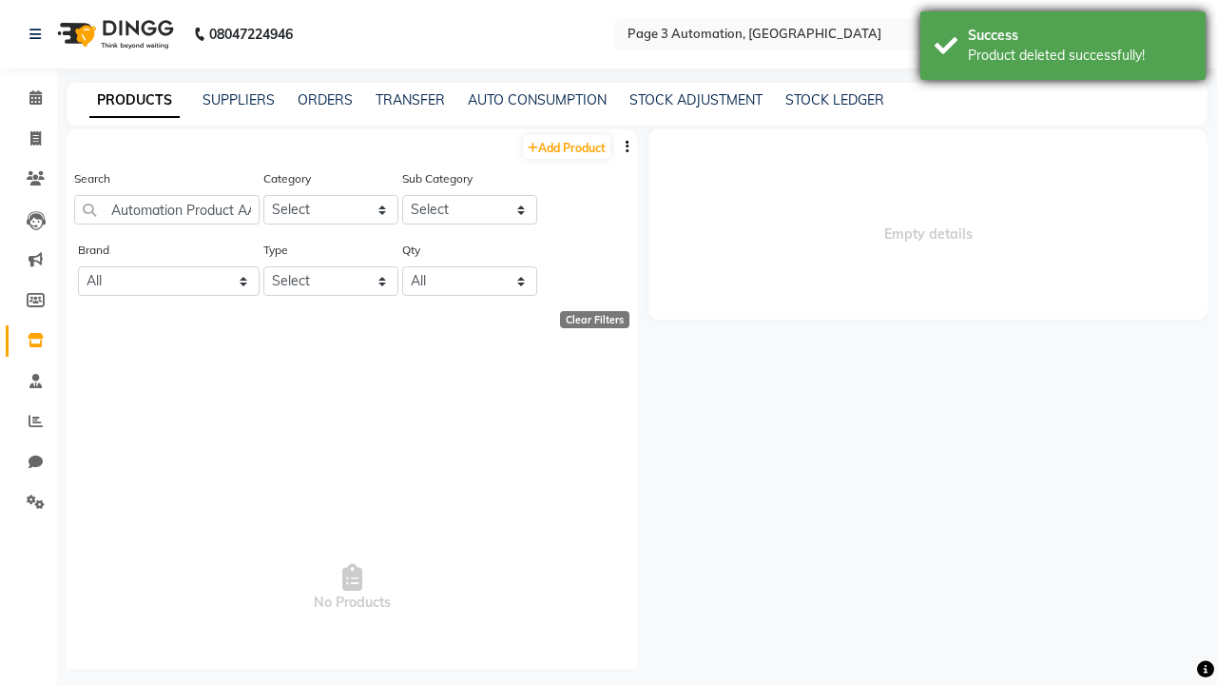
click at [1063, 48] on div "Product deleted successfully!" at bounding box center [1079, 56] width 223 height 20
click at [1144, 34] on span "Admin" at bounding box center [1160, 35] width 42 height 20
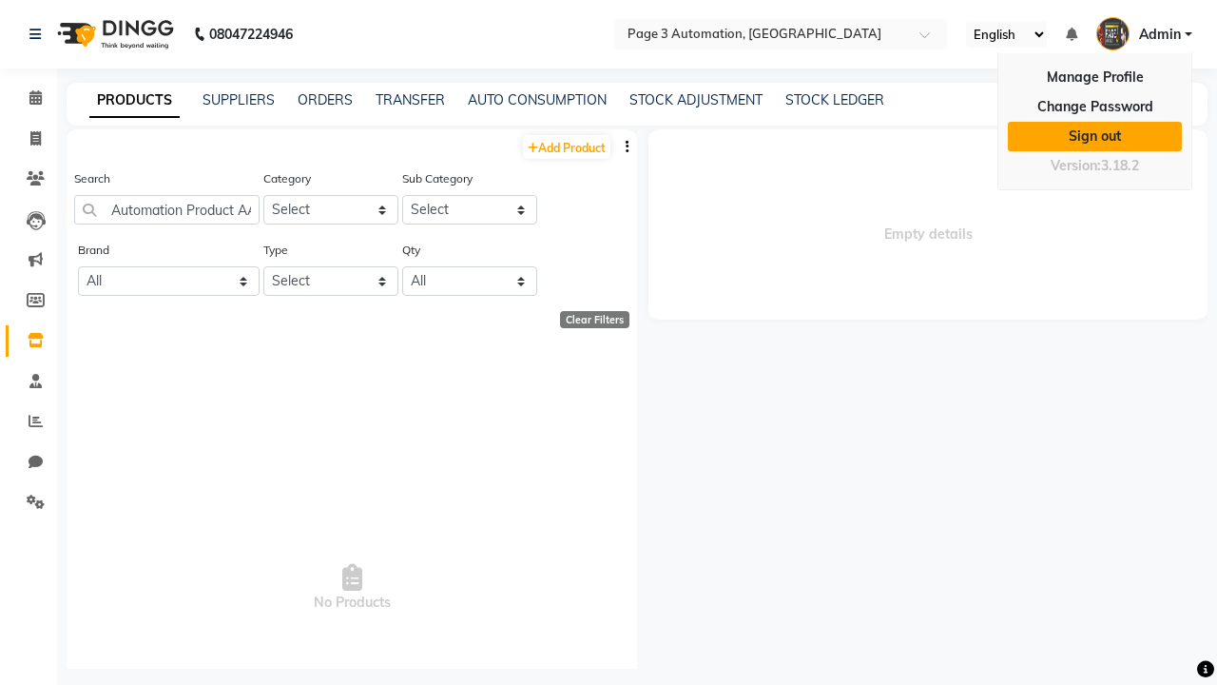
click at [1094, 136] on link "Sign out" at bounding box center [1095, 136] width 174 height 29
